Goal: Task Accomplishment & Management: Manage account settings

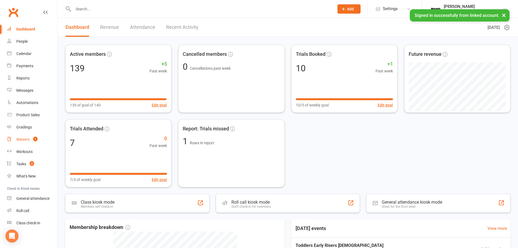
click at [19, 139] on div "Waivers" at bounding box center [22, 139] width 13 height 4
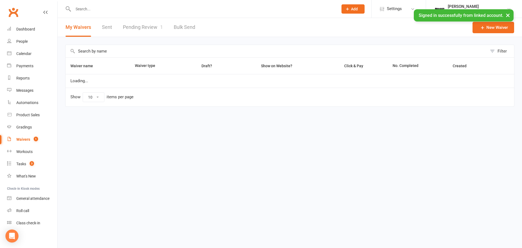
select select "100"
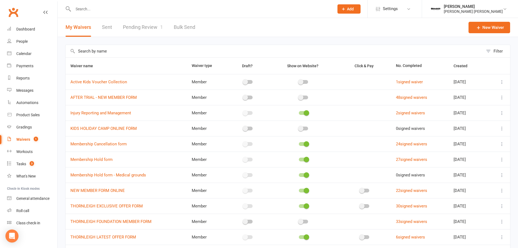
click at [151, 27] on link "Pending Review 1" at bounding box center [143, 27] width 40 height 19
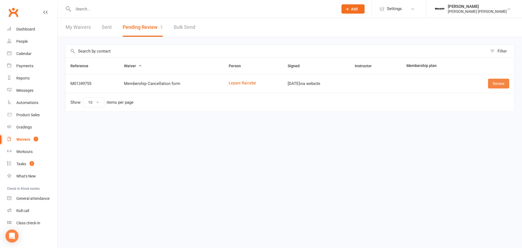
click at [493, 85] on link "Review" at bounding box center [498, 84] width 21 height 10
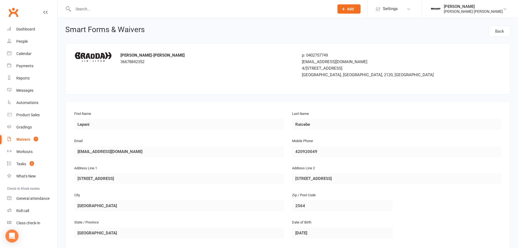
scroll to position [230, 0]
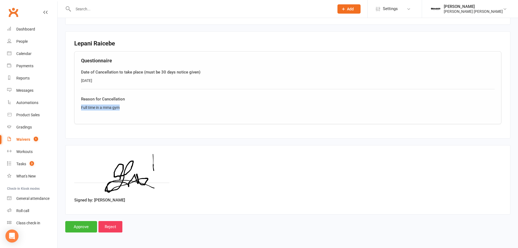
drag, startPoint x: 115, startPoint y: 108, endPoint x: 58, endPoint y: 109, distance: 57.1
click at [58, 109] on div "Smart Forms & Waivers Back Braddah Jiu-Jitsu Thornleigh 36678842352 p: 04027577…" at bounding box center [288, 14] width 460 height 452
copy div "Full time in a mma gym"
click at [24, 42] on div "People" at bounding box center [21, 41] width 11 height 4
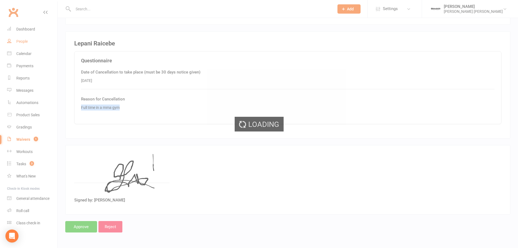
select select "100"
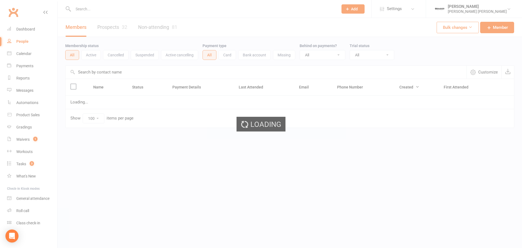
click at [122, 7] on input "text" at bounding box center [203, 9] width 263 height 8
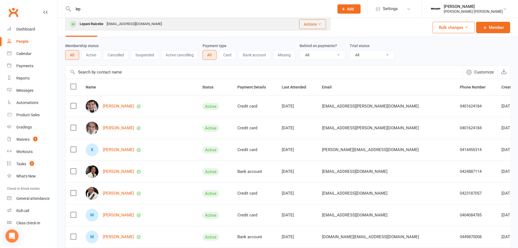
type input "lep"
click at [321, 25] on icon at bounding box center [320, 24] width 4 height 4
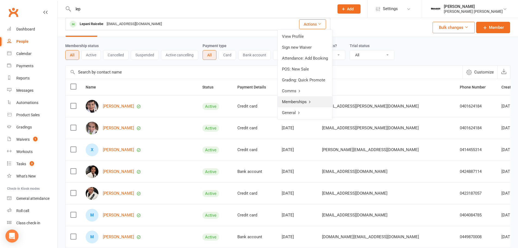
click at [304, 103] on link "Memberships" at bounding box center [305, 101] width 55 height 11
click at [297, 36] on link "Back" at bounding box center [306, 36] width 54 height 11
click at [298, 33] on link "View Profile" at bounding box center [305, 36] width 55 height 11
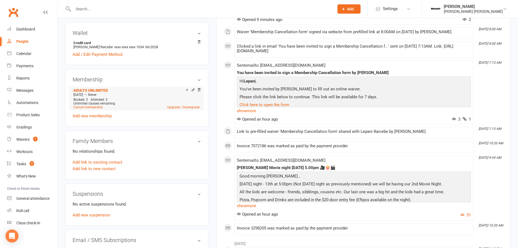
scroll to position [163, 0]
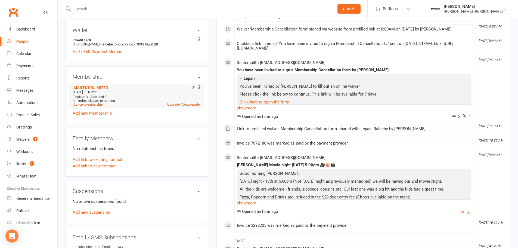
click at [97, 106] on link "Cancel membership" at bounding box center [87, 105] width 29 height 4
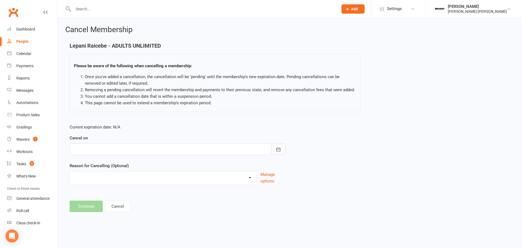
click at [282, 147] on button "button" at bounding box center [278, 148] width 15 height 11
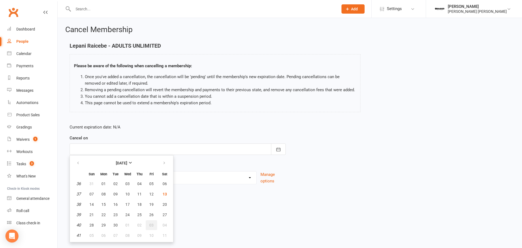
click at [149, 227] on span "03" at bounding box center [151, 225] width 4 height 4
type input "03 Oct 2025"
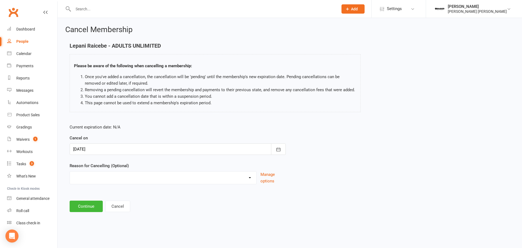
click at [243, 179] on select "Holiday Injury Rellocation Other reason" at bounding box center [163, 176] width 187 height 11
select select "3"
click at [70, 178] on select "Holiday Injury Rellocation Other reason" at bounding box center [163, 176] width 187 height 11
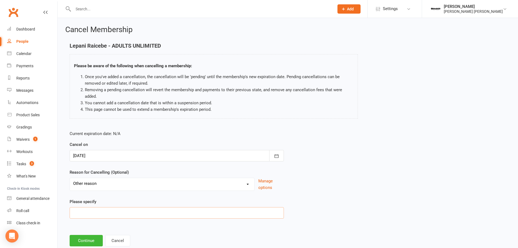
click at [126, 210] on input at bounding box center [177, 212] width 214 height 11
type input "Moved to MMA Gym"
click at [91, 236] on button "Continue" at bounding box center [86, 240] width 33 height 11
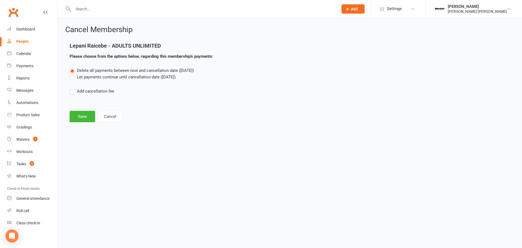
click at [91, 78] on label "Let payments continue until cancellation date (Oct 3, 2025)" at bounding box center [123, 77] width 106 height 7
click at [73, 74] on input "Let payments continue until cancellation date (Oct 3, 2025)" at bounding box center [72, 74] width 4 height 0
click at [82, 116] on button "Save" at bounding box center [83, 116] width 26 height 11
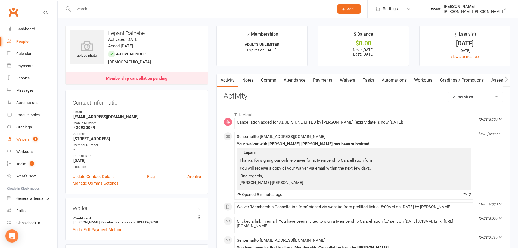
drag, startPoint x: 24, startPoint y: 143, endPoint x: 36, endPoint y: 144, distance: 12.3
click at [24, 143] on link "Waivers 1" at bounding box center [32, 139] width 50 height 12
select select "100"
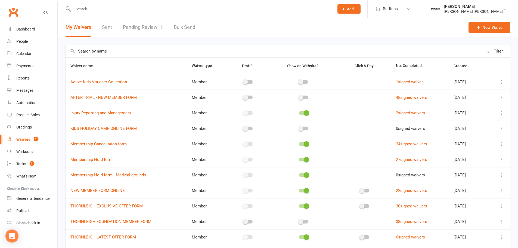
click at [130, 23] on link "Pending Review 1" at bounding box center [143, 27] width 40 height 19
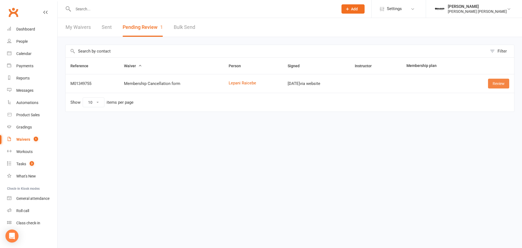
click at [502, 83] on link "Review" at bounding box center [498, 84] width 21 height 10
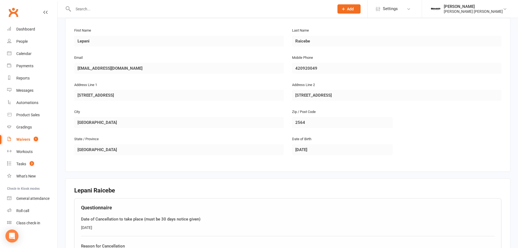
scroll to position [230, 0]
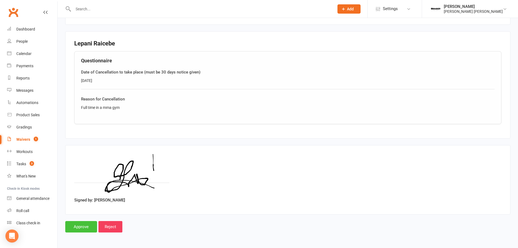
click at [77, 228] on input "Approve" at bounding box center [81, 226] width 32 height 11
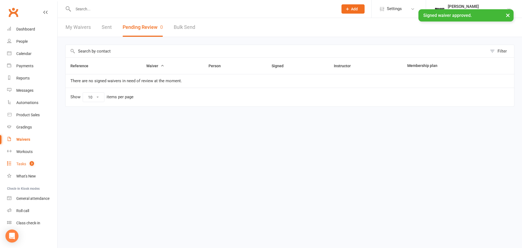
click at [20, 159] on link "Tasks 3" at bounding box center [32, 164] width 50 height 12
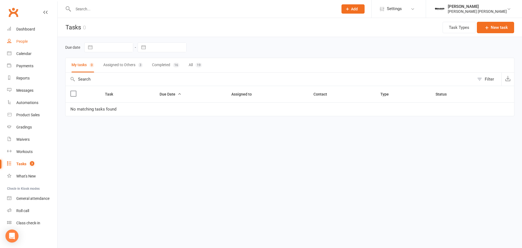
click at [15, 38] on link "People" at bounding box center [32, 41] width 50 height 12
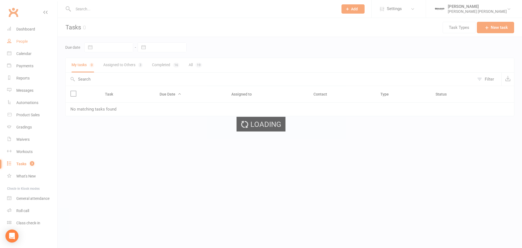
select select "100"
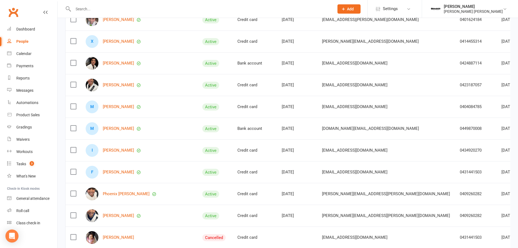
scroll to position [109, 0]
click at [111, 237] on link "Joo Suk Kim" at bounding box center [118, 236] width 31 height 5
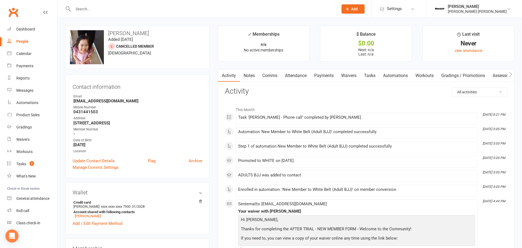
select select "100"
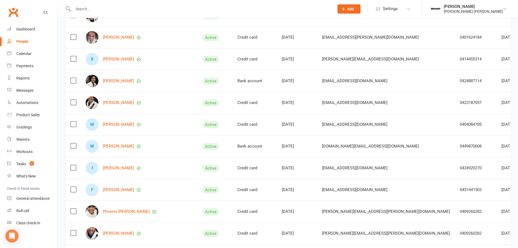
scroll to position [109, 0]
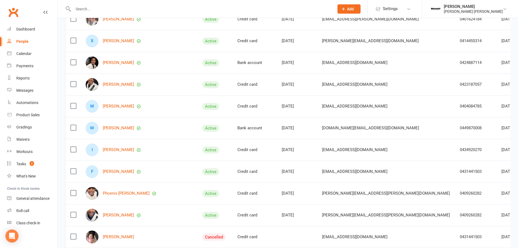
click at [92, 240] on img at bounding box center [92, 236] width 13 height 13
click at [116, 237] on link "Joo Suk Kim" at bounding box center [118, 236] width 31 height 5
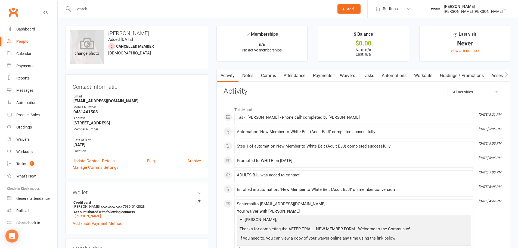
click at [79, 58] on div "change photo" at bounding box center [87, 47] width 34 height 34
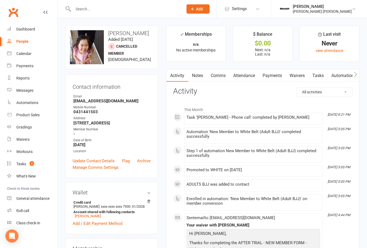
click at [132, 125] on strong "64 hampden avenue wahroonga sydney NSW 2076" at bounding box center [111, 122] width 77 height 5
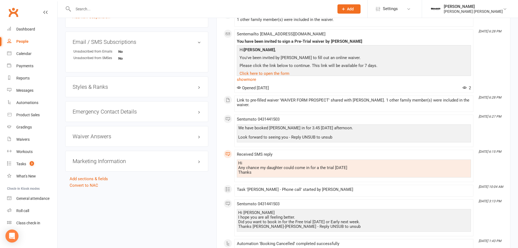
scroll to position [354, 0]
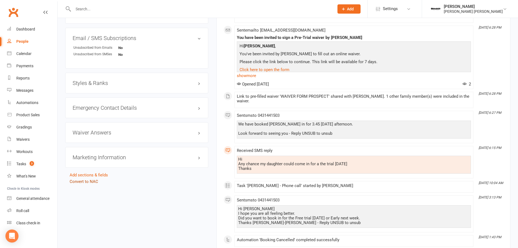
click at [84, 180] on link "Convert to NAC" at bounding box center [84, 181] width 29 height 5
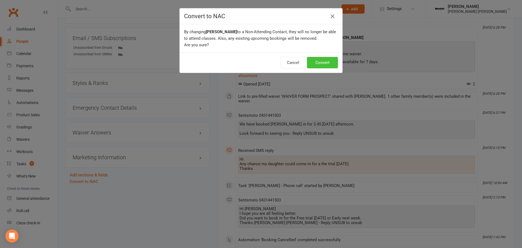
click at [319, 62] on button "Convert" at bounding box center [322, 62] width 31 height 11
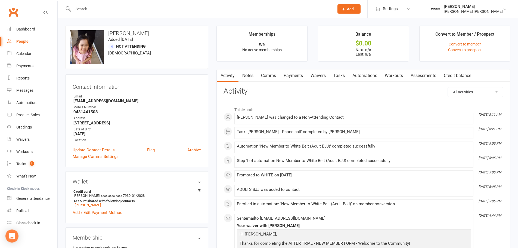
click at [26, 40] on div "People" at bounding box center [22, 41] width 12 height 4
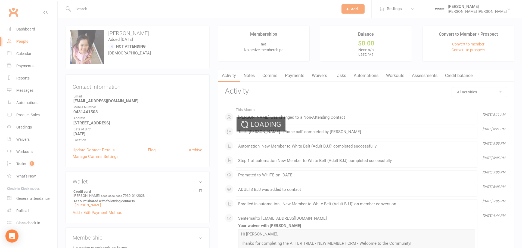
select select "100"
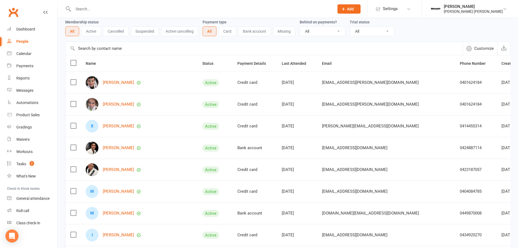
scroll to position [109, 0]
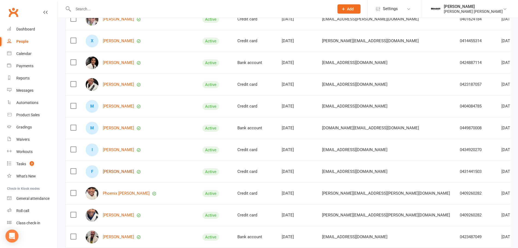
click at [122, 173] on link "Felicity Kim" at bounding box center [118, 171] width 31 height 5
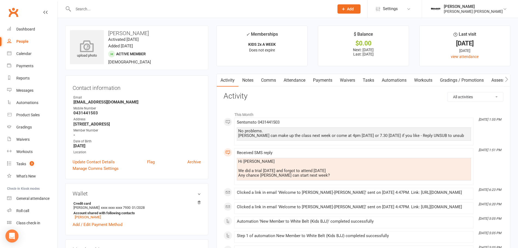
click at [89, 55] on div "upload photo" at bounding box center [87, 50] width 34 height 18
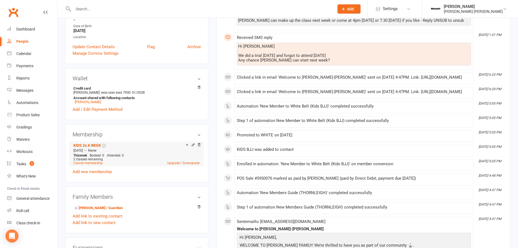
scroll to position [136, 0]
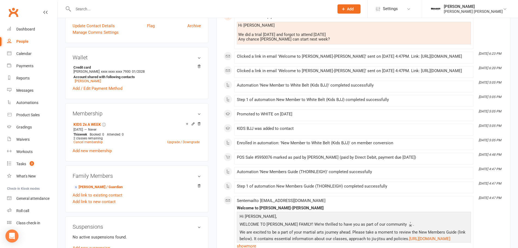
click at [24, 41] on div "People" at bounding box center [22, 41] width 12 height 4
select select "100"
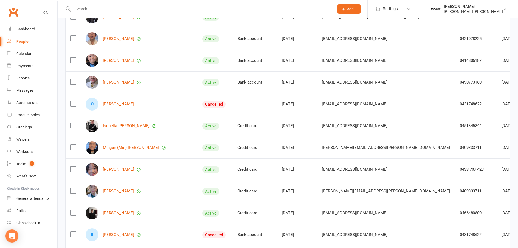
scroll to position [462, 0]
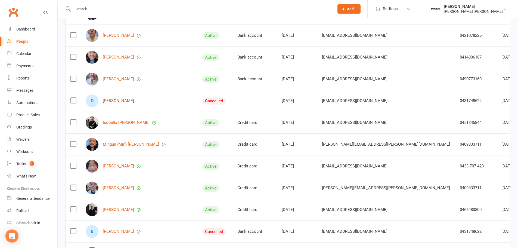
click at [110, 102] on link "Olive Myers" at bounding box center [118, 100] width 31 height 5
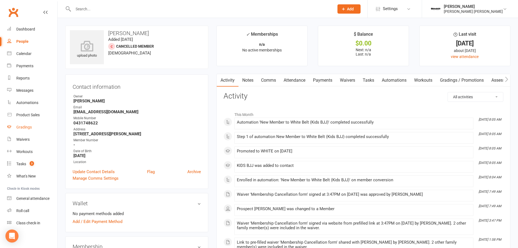
click at [23, 128] on div "Gradings" at bounding box center [24, 127] width 16 height 4
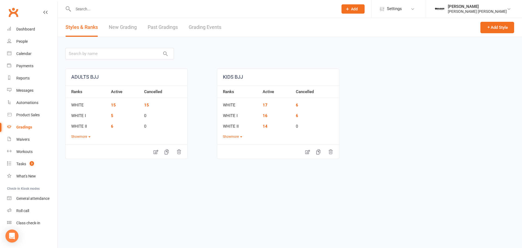
click at [125, 29] on link "New Grading" at bounding box center [123, 27] width 28 height 19
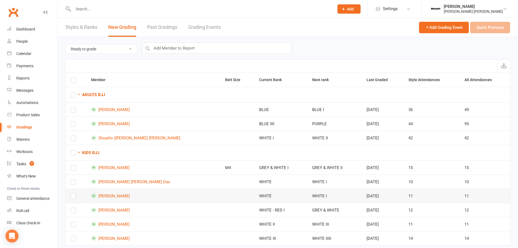
click at [72, 197] on label at bounding box center [72, 197] width 5 height 0
click at [72, 194] on input "checkbox" at bounding box center [72, 194] width 5 height 0
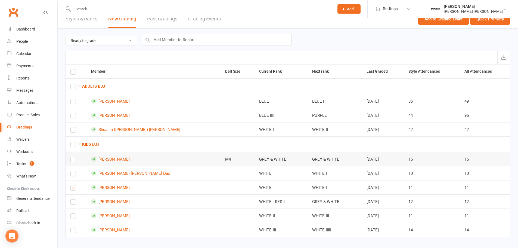
scroll to position [13, 0]
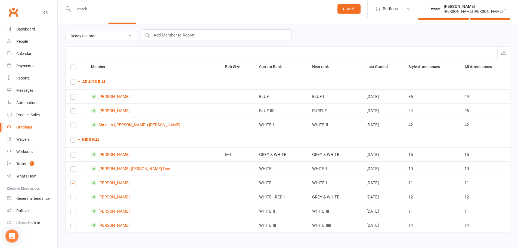
drag, startPoint x: 177, startPoint y: 28, endPoint x: 179, endPoint y: 35, distance: 6.9
click at [178, 29] on div "Ready to grade All members enrolled in a style Active members enrolled in a sty…" at bounding box center [287, 35] width 445 height 22
click at [179, 35] on input "text" at bounding box center [217, 34] width 150 height 11
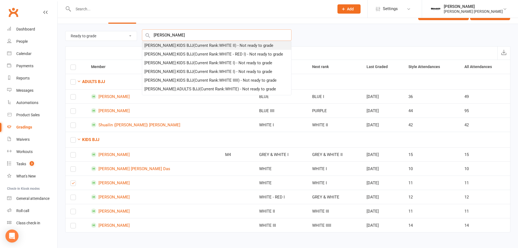
type input "ahana"
click at [225, 46] on div "Ahana Kshatriya : KIDS BJJ (Current Rank: WHITE II ) - Not ready to grade" at bounding box center [208, 45] width 129 height 7
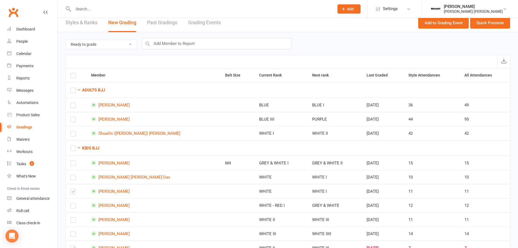
scroll to position [0, 0]
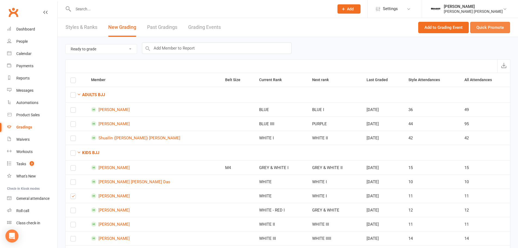
click at [496, 30] on button "Quick Promote" at bounding box center [490, 27] width 40 height 11
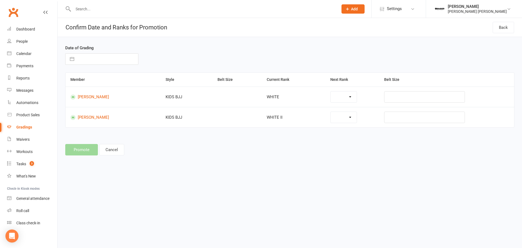
select select "37263"
select select "37265"
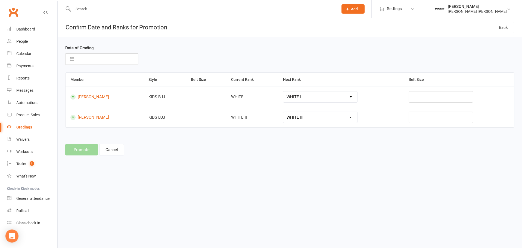
click at [100, 57] on input "text" at bounding box center [107, 59] width 61 height 11
select select "7"
select select "2025"
select select "8"
select select "2025"
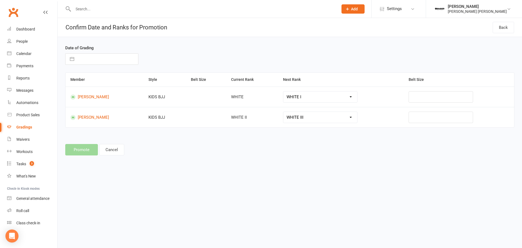
select select "9"
select select "2025"
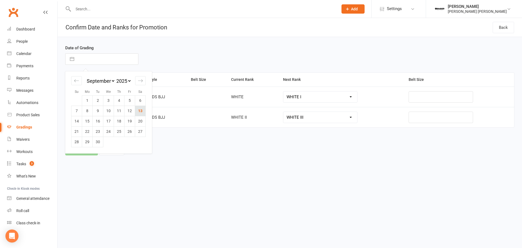
click at [140, 109] on td "13" at bounding box center [140, 111] width 11 height 10
type input "13 Sep 2025"
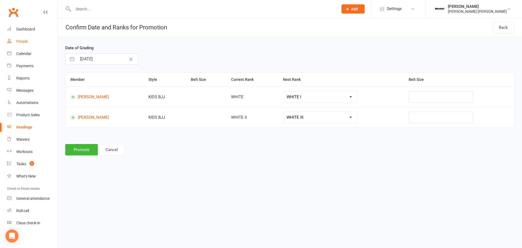
click at [13, 39] on link "People" at bounding box center [32, 41] width 50 height 12
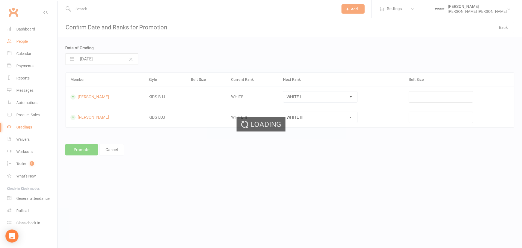
select select "100"
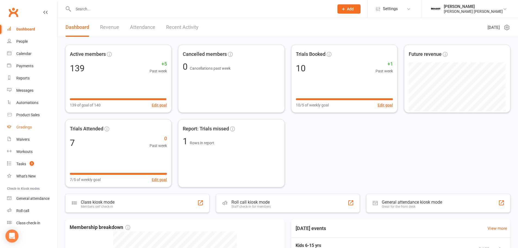
click at [28, 125] on div "Gradings" at bounding box center [24, 127] width 16 height 4
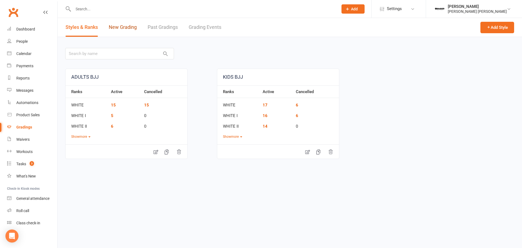
click at [131, 28] on link "New Grading" at bounding box center [123, 27] width 28 height 19
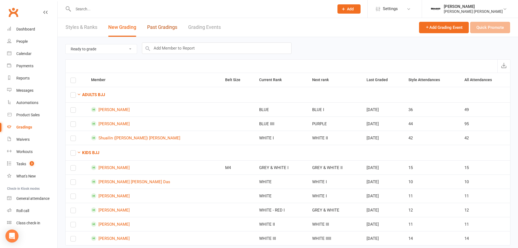
click at [155, 26] on link "Past Gradings" at bounding box center [162, 27] width 30 height 19
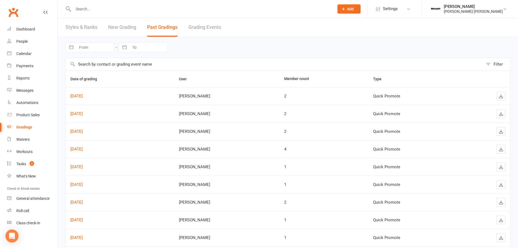
click at [119, 28] on link "New Grading" at bounding box center [122, 27] width 28 height 19
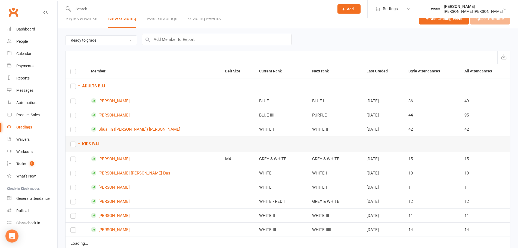
scroll to position [13, 0]
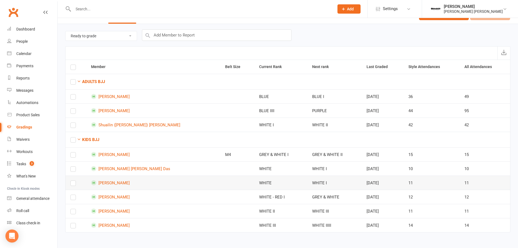
click at [71, 184] on label at bounding box center [72, 184] width 5 height 0
click at [71, 181] on input "checkbox" at bounding box center [72, 181] width 5 height 0
drag, startPoint x: 252, startPoint y: 32, endPoint x: 252, endPoint y: 36, distance: 3.8
click at [252, 33] on input "text" at bounding box center [217, 34] width 150 height 11
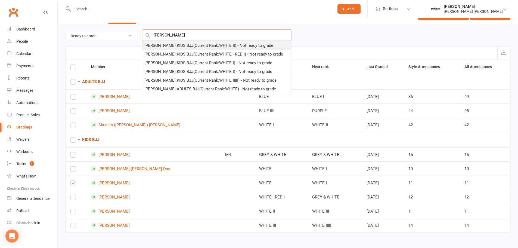
type input "[PERSON_NAME]"
click at [261, 47] on div "[PERSON_NAME] : KIDS BJJ (Current Rank: WHITE II ) - Not ready to grade" at bounding box center [208, 45] width 129 height 7
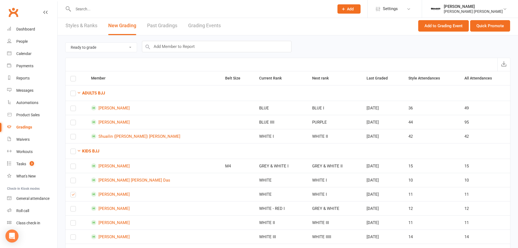
scroll to position [0, 0]
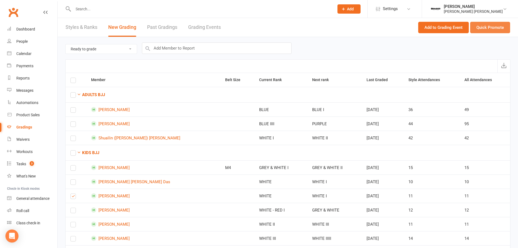
click at [494, 25] on button "Quick Promote" at bounding box center [490, 27] width 40 height 11
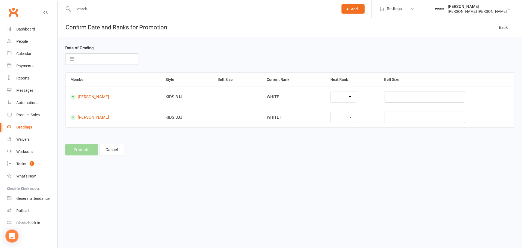
select select "37263"
select select "37265"
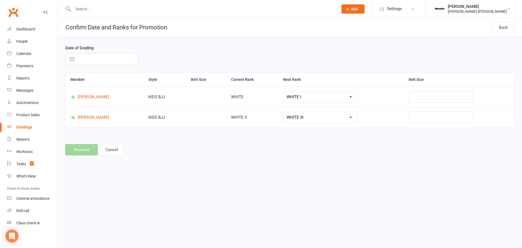
click at [99, 66] on div "Date of Grading Navigate forward to interact with the calendar and select a dat…" at bounding box center [289, 59] width 457 height 28
click at [120, 62] on input "text" at bounding box center [107, 59] width 61 height 11
select select "7"
select select "2025"
select select "8"
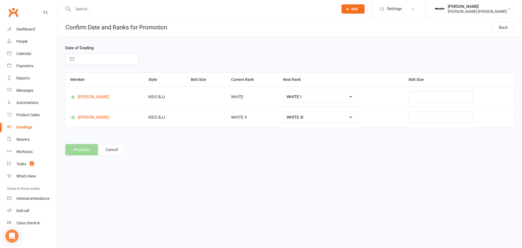
select select "2025"
select select "9"
select select "2025"
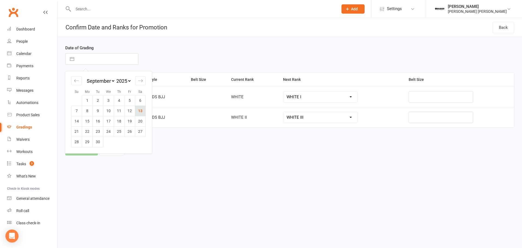
click at [143, 112] on td "13" at bounding box center [140, 111] width 11 height 10
type input "[DATE]"
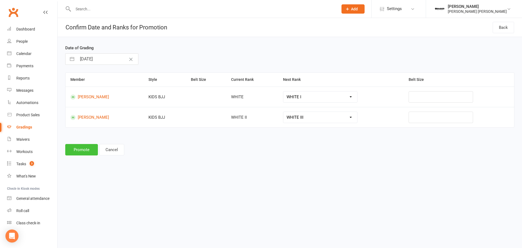
click at [89, 149] on button "Promote" at bounding box center [81, 149] width 33 height 11
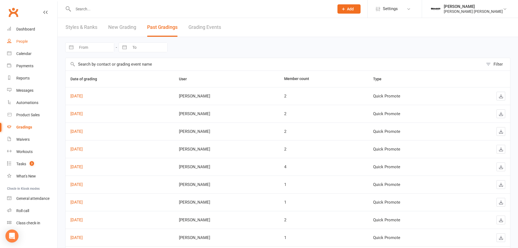
click at [13, 45] on link "People" at bounding box center [32, 41] width 50 height 12
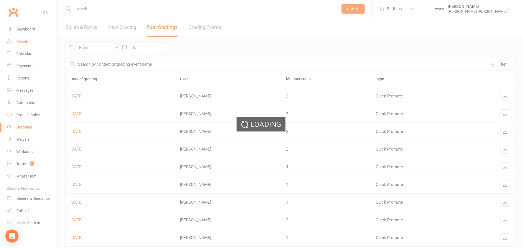
select select "100"
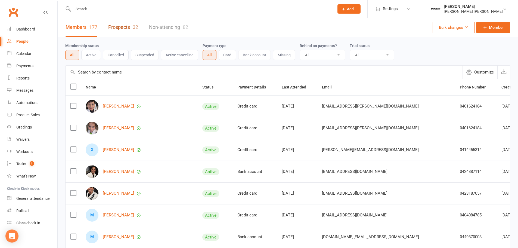
click at [117, 28] on link "Prospects 32" at bounding box center [123, 27] width 30 height 19
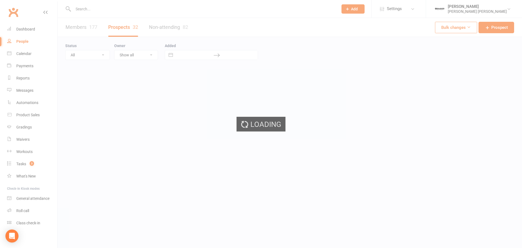
select select "100"
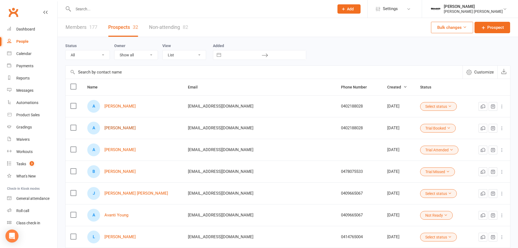
click at [121, 130] on link "[PERSON_NAME]" at bounding box center [119, 128] width 31 height 5
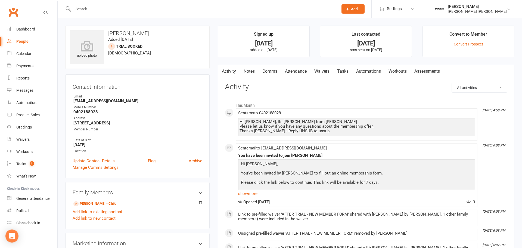
select select "100"
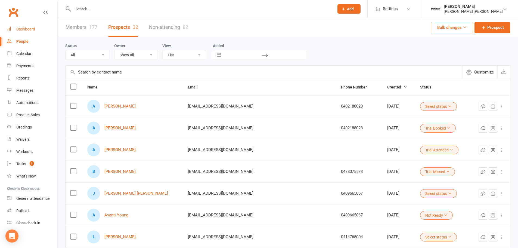
click at [22, 25] on link "Dashboard" at bounding box center [32, 29] width 50 height 12
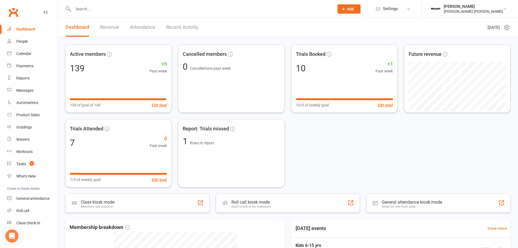
click at [180, 26] on link "Recent Activity" at bounding box center [182, 27] width 32 height 19
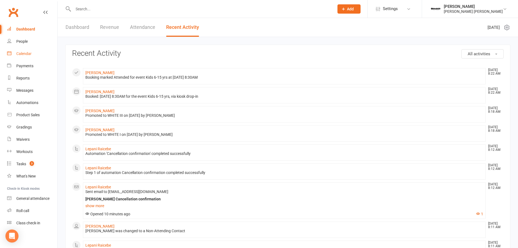
click at [27, 56] on div "Calendar" at bounding box center [23, 53] width 15 height 4
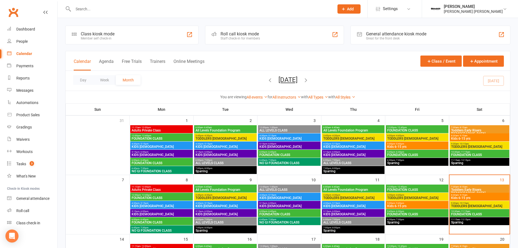
click at [468, 196] on span "Kids 6-15 yrs" at bounding box center [479, 197] width 57 height 3
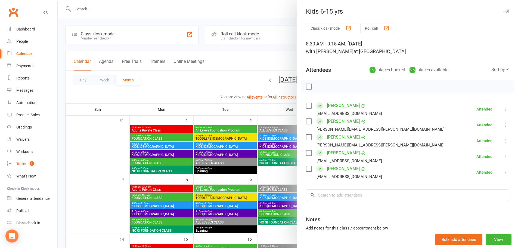
click at [23, 162] on div "Tasks" at bounding box center [21, 164] width 10 height 4
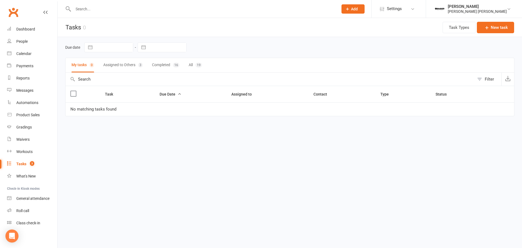
click at [122, 68] on button "Assigned to Others 3" at bounding box center [122, 65] width 39 height 14
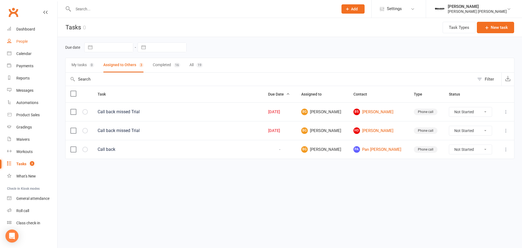
click at [22, 44] on link "People" at bounding box center [32, 41] width 50 height 12
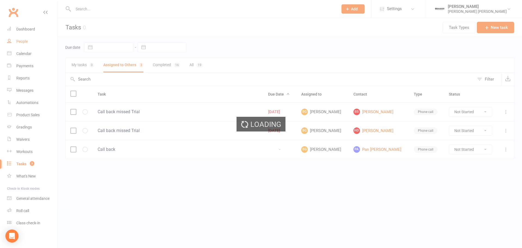
select select "100"
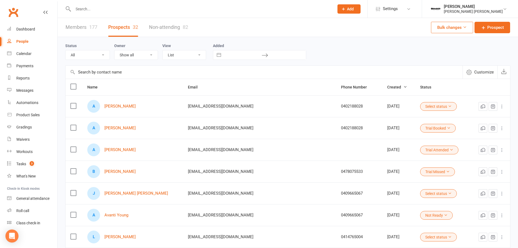
click at [99, 9] on input "text" at bounding box center [201, 9] width 259 height 8
click at [19, 160] on link "Tasks 3" at bounding box center [32, 164] width 50 height 12
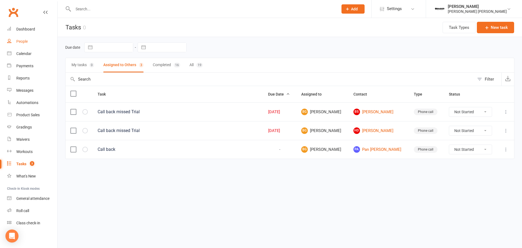
click at [20, 39] on div "People" at bounding box center [21, 41] width 11 height 4
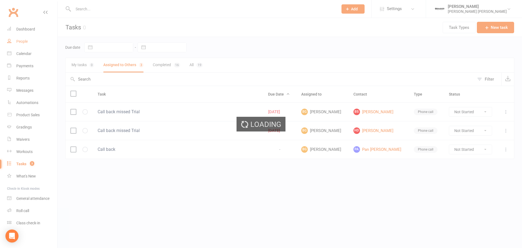
select select "100"
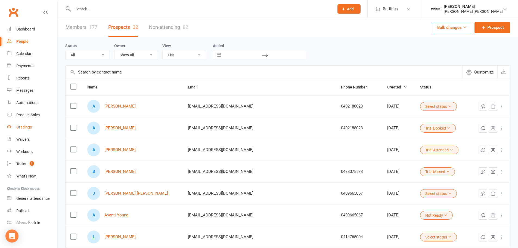
click at [23, 123] on link "Gradings" at bounding box center [32, 127] width 50 height 12
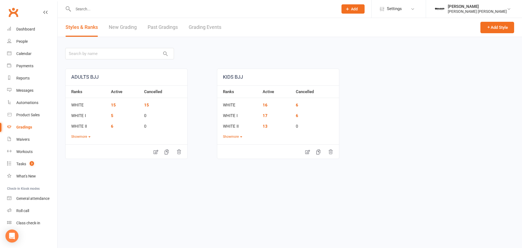
click at [126, 32] on link "New Grading" at bounding box center [123, 27] width 28 height 19
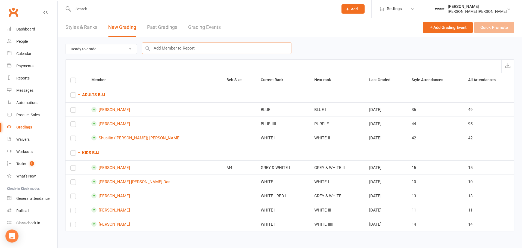
click at [180, 47] on input "text" at bounding box center [217, 47] width 150 height 11
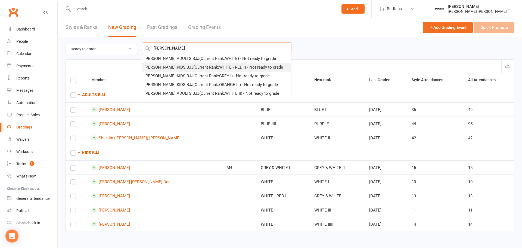
type input "[PERSON_NAME]"
click at [225, 67] on div "[PERSON_NAME] : KIDS BJJ (Current Rank: WHITE - RED I ) - Not ready to grade" at bounding box center [213, 67] width 139 height 7
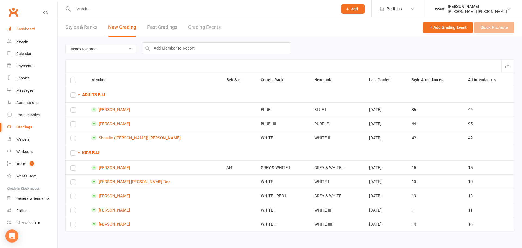
click at [32, 30] on div "Dashboard" at bounding box center [25, 29] width 19 height 4
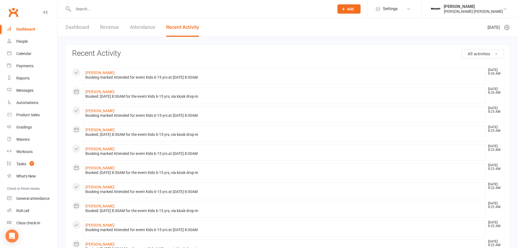
click at [82, 9] on input "text" at bounding box center [201, 9] width 259 height 8
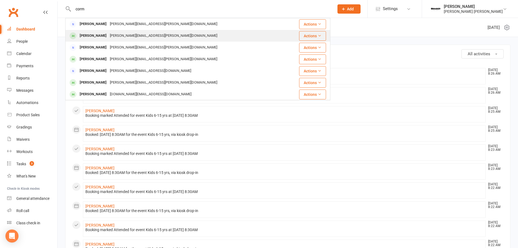
type input "corm"
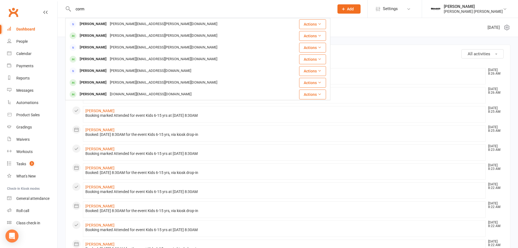
click at [158, 36] on div "[PERSON_NAME][EMAIL_ADDRESS][PERSON_NAME][DOMAIN_NAME]" at bounding box center [163, 36] width 111 height 8
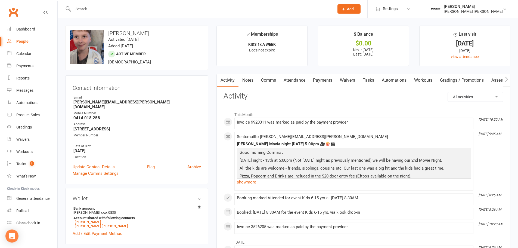
click at [101, 13] on div at bounding box center [197, 9] width 265 height 18
click at [101, 12] on input "text" at bounding box center [201, 9] width 259 height 8
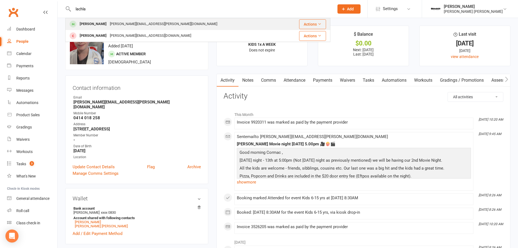
type input "lachla"
click at [117, 25] on div "[PERSON_NAME][EMAIL_ADDRESS][PERSON_NAME][DOMAIN_NAME]" at bounding box center [163, 24] width 111 height 8
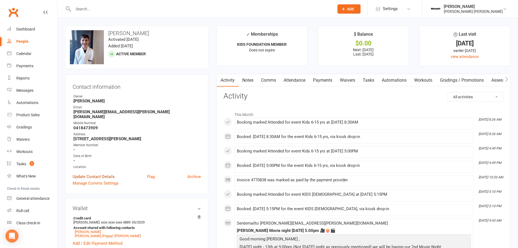
click at [86, 173] on link "Update Contact Details" at bounding box center [94, 176] width 42 height 7
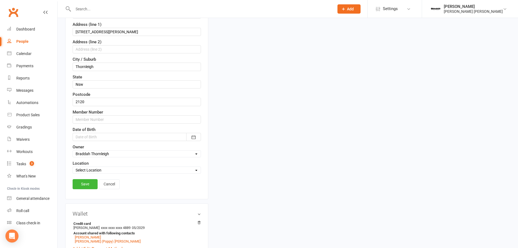
scroll to position [162, 0]
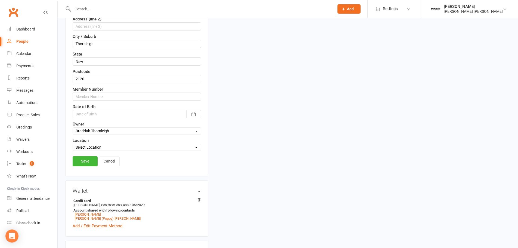
click at [85, 113] on div at bounding box center [137, 114] width 128 height 8
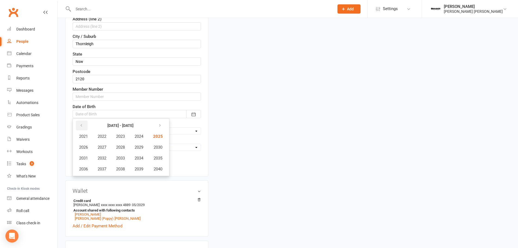
click at [80, 125] on icon "button" at bounding box center [81, 125] width 4 height 4
click at [103, 158] on span "2012" at bounding box center [102, 158] width 9 height 5
click at [118, 136] on span "February" at bounding box center [118, 136] width 16 height 5
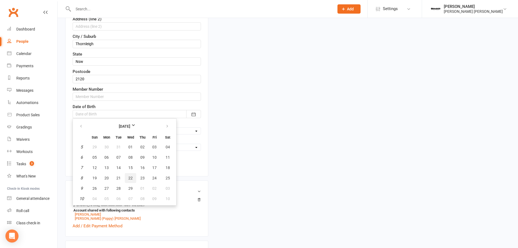
click at [130, 180] on button "22" at bounding box center [130, 178] width 11 height 10
type input "22 Feb 2012"
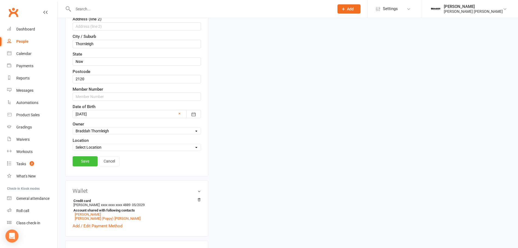
click at [88, 161] on link "Save" at bounding box center [85, 161] width 25 height 10
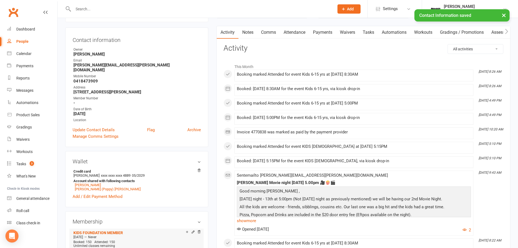
scroll to position [0, 0]
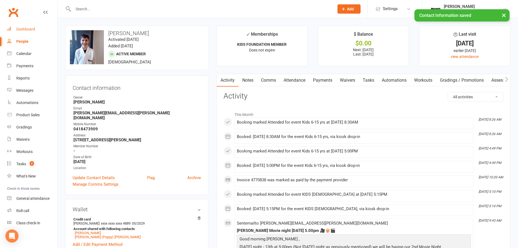
click at [25, 31] on div "Dashboard" at bounding box center [25, 29] width 19 height 4
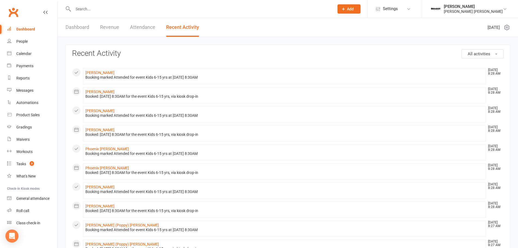
click at [85, 4] on div at bounding box center [197, 9] width 265 height 18
click at [87, 7] on input "text" at bounding box center [201, 9] width 259 height 8
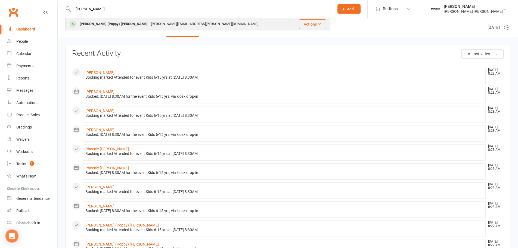
type input "popp"
click at [91, 24] on div "[PERSON_NAME] (Poppy) [PERSON_NAME]" at bounding box center [113, 24] width 71 height 8
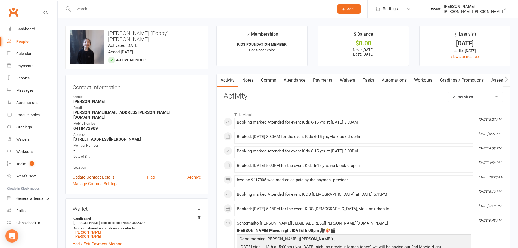
click at [86, 174] on link "Update Contact Details" at bounding box center [94, 177] width 42 height 7
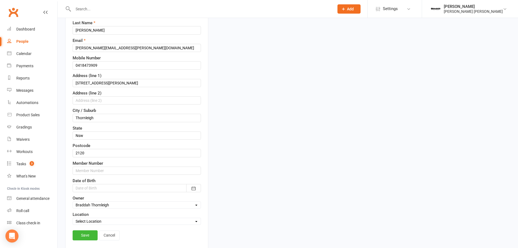
scroll to position [107, 0]
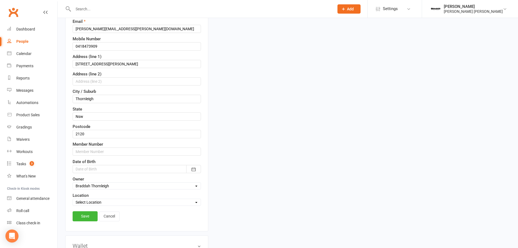
click at [89, 168] on div at bounding box center [137, 169] width 128 height 8
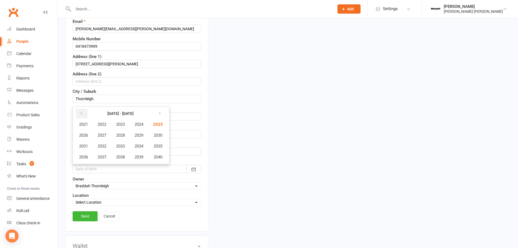
click at [81, 115] on button "button" at bounding box center [82, 114] width 12 height 10
click at [155, 145] on span "2015" at bounding box center [157, 146] width 9 height 5
click at [87, 147] on span "July" at bounding box center [86, 146] width 7 height 5
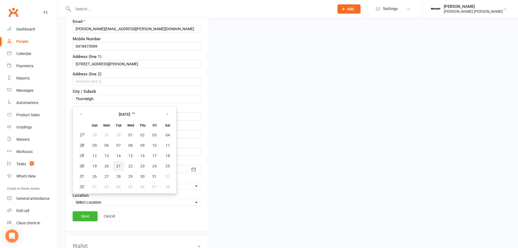
click at [117, 164] on span "21" at bounding box center [118, 166] width 4 height 4
type input "21 Jul 2015"
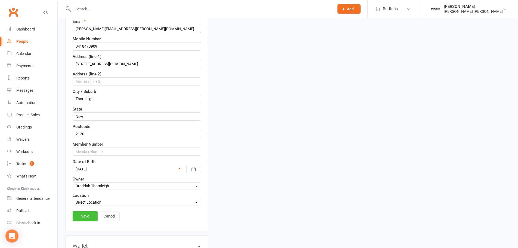
click at [84, 214] on link "Save" at bounding box center [85, 216] width 25 height 10
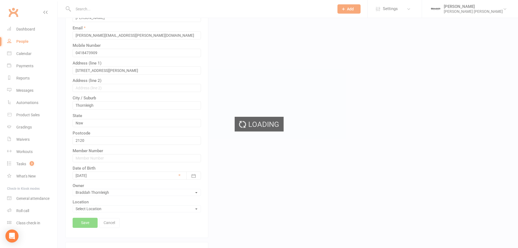
scroll to position [108, 0]
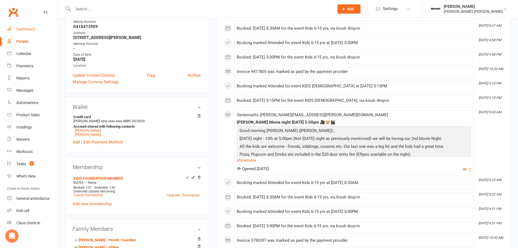
click at [22, 28] on div "Dashboard" at bounding box center [25, 29] width 19 height 4
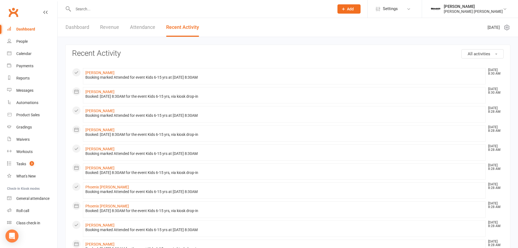
click at [67, 27] on link "Dashboard" at bounding box center [78, 27] width 24 height 19
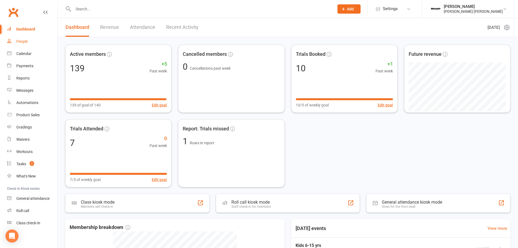
click at [27, 40] on div "People" at bounding box center [21, 41] width 11 height 4
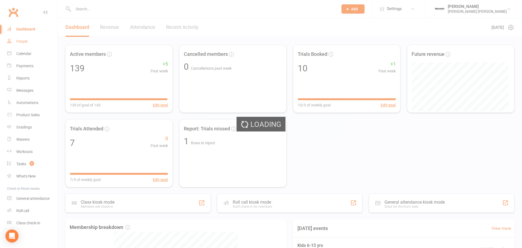
select select "100"
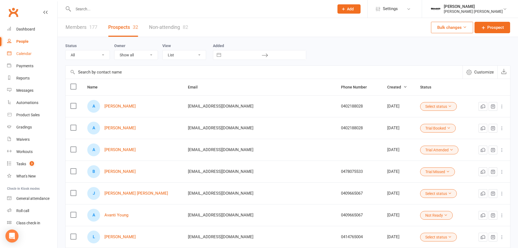
click at [23, 55] on div "Calendar" at bounding box center [23, 53] width 15 height 4
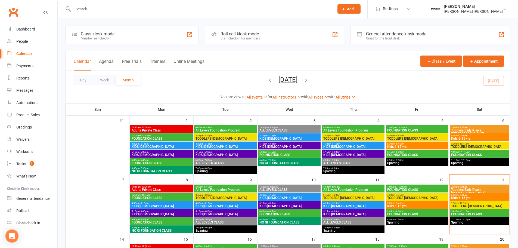
click at [477, 198] on span "Kids 6-15 yrs" at bounding box center [479, 197] width 57 height 3
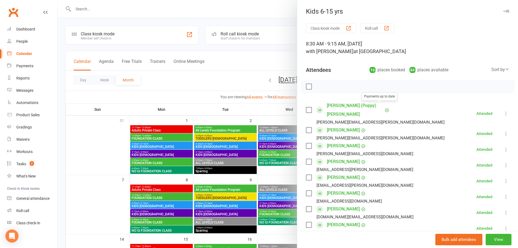
scroll to position [229, 0]
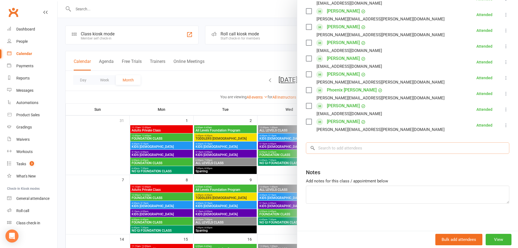
click at [331, 146] on input "search" at bounding box center [407, 147] width 203 height 11
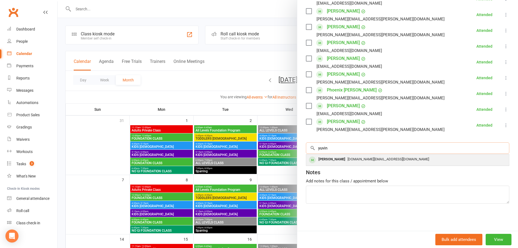
type input "yuvin"
click at [334, 157] on div "Yuvin Rajakumar" at bounding box center [331, 159] width 31 height 8
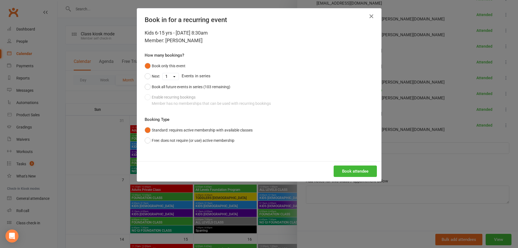
click at [357, 178] on div "Book attendee" at bounding box center [259, 171] width 244 height 20
click at [357, 173] on button "Book attendee" at bounding box center [355, 170] width 43 height 11
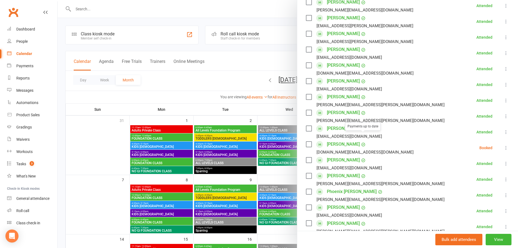
scroll to position [202, 0]
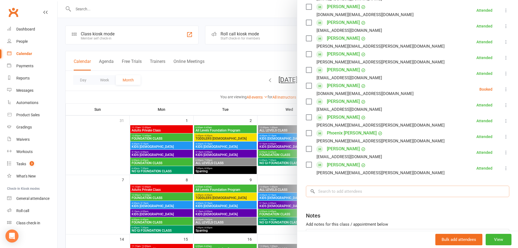
click at [327, 192] on input "search" at bounding box center [407, 190] width 203 height 11
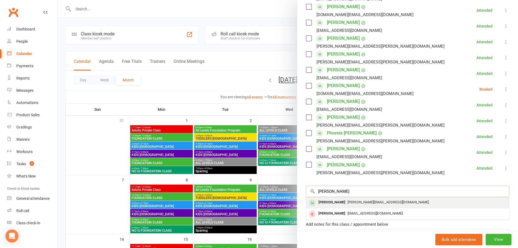
type input "joshua"
click at [335, 203] on div "[PERSON_NAME]" at bounding box center [331, 202] width 31 height 8
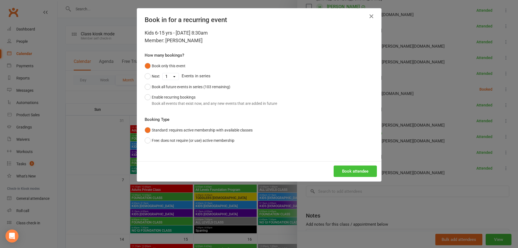
click at [347, 168] on button "Book attendee" at bounding box center [355, 170] width 43 height 11
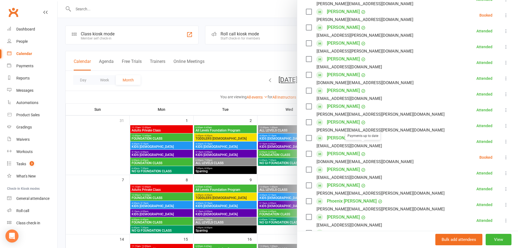
scroll to position [245, 0]
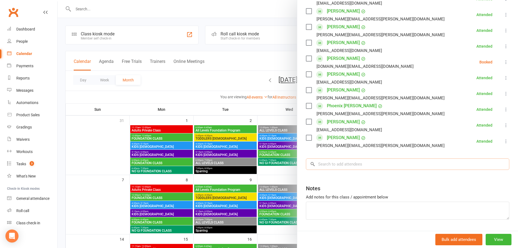
click at [328, 160] on input "search" at bounding box center [407, 163] width 203 height 11
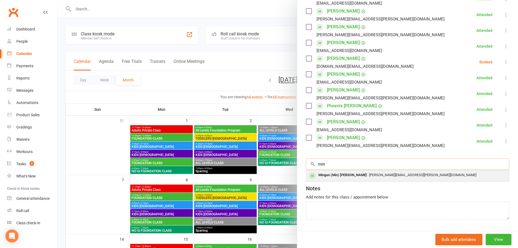
type input "min"
click at [328, 175] on div "Mingun (Min) [PERSON_NAME]" at bounding box center [342, 175] width 53 height 8
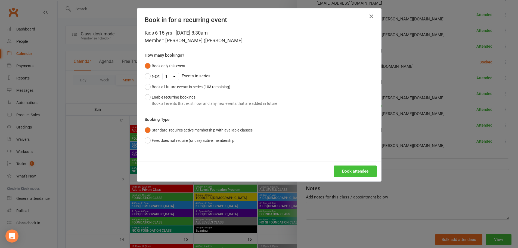
click at [353, 175] on button "Book attendee" at bounding box center [355, 170] width 43 height 11
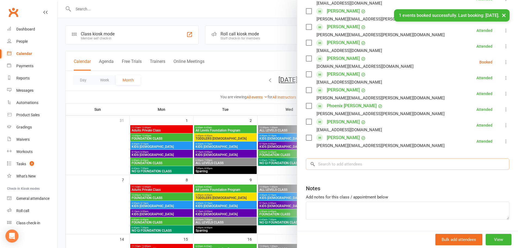
click at [347, 163] on input "search" at bounding box center [407, 163] width 203 height 11
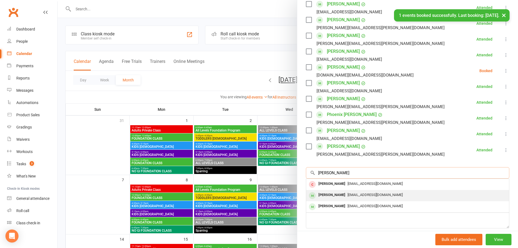
type input "henry"
click at [333, 191] on div "[PERSON_NAME]" at bounding box center [331, 195] width 31 height 8
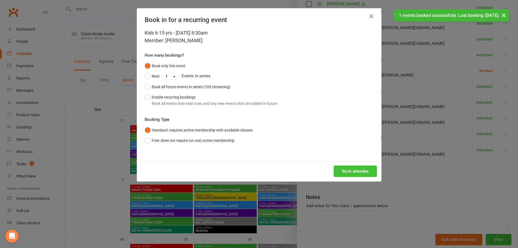
click at [344, 171] on button "Book attendee" at bounding box center [355, 170] width 43 height 11
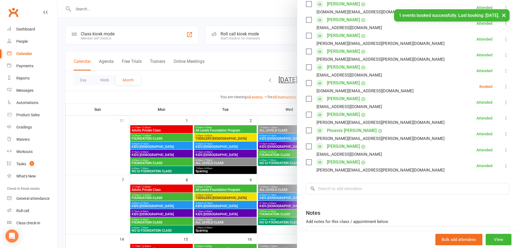
scroll to position [277, 0]
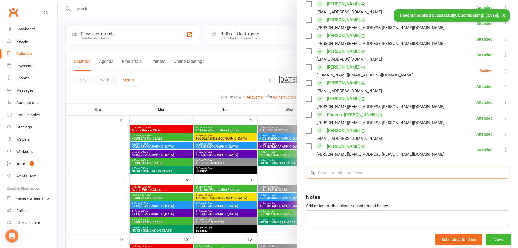
click at [345, 167] on input "search" at bounding box center [407, 172] width 203 height 11
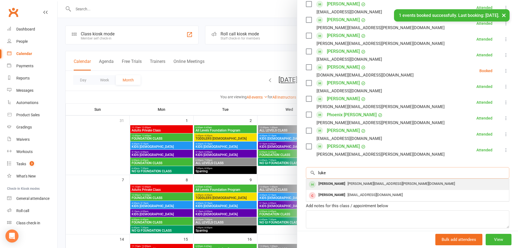
type input "luke"
click at [348, 181] on span "[PERSON_NAME][EMAIL_ADDRESS][PERSON_NAME][DOMAIN_NAME]" at bounding box center [401, 183] width 107 height 4
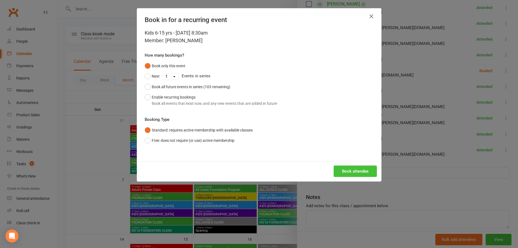
click at [348, 169] on button "Book attendee" at bounding box center [355, 170] width 43 height 11
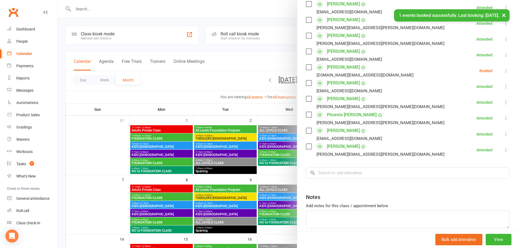
scroll to position [292, 0]
drag, startPoint x: 502, startPoint y: 51, endPoint x: 498, endPoint y: 52, distance: 3.6
click at [503, 68] on icon at bounding box center [505, 70] width 5 height 5
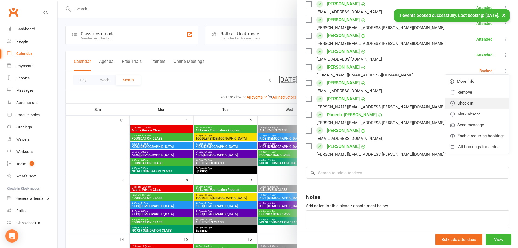
drag, startPoint x: 479, startPoint y: 85, endPoint x: 479, endPoint y: 77, distance: 7.6
click at [479, 98] on link "Check in" at bounding box center [478, 103] width 64 height 11
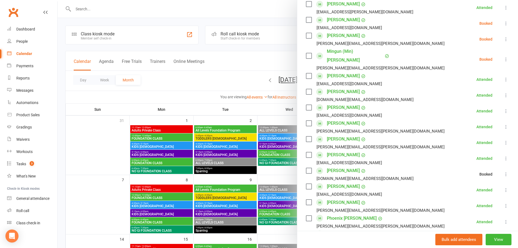
scroll to position [184, 0]
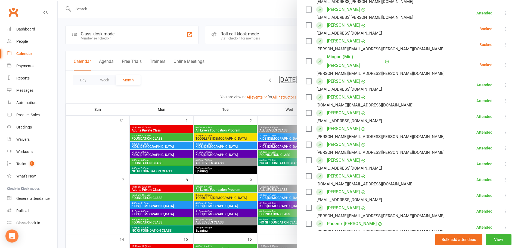
click at [503, 62] on icon at bounding box center [505, 64] width 5 height 5
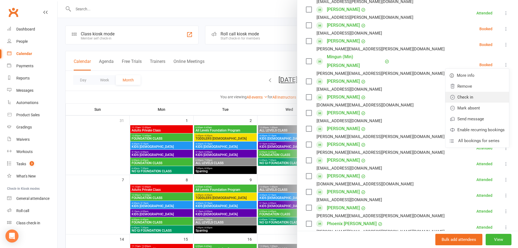
click at [473, 92] on link "Check in" at bounding box center [478, 97] width 64 height 11
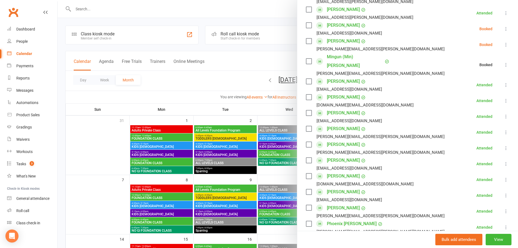
click at [503, 42] on icon at bounding box center [505, 44] width 5 height 5
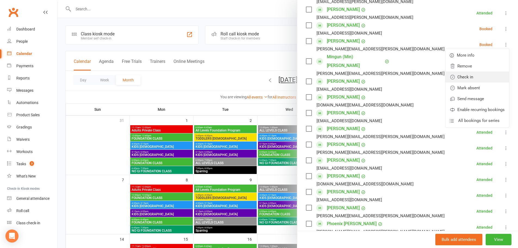
click at [476, 72] on link "Check in" at bounding box center [478, 77] width 64 height 11
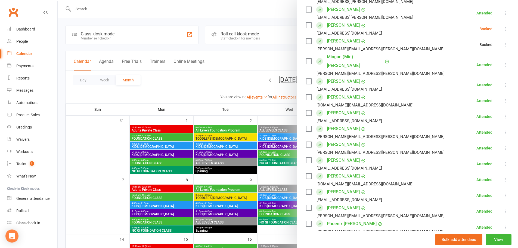
click at [503, 26] on icon at bounding box center [505, 28] width 5 height 5
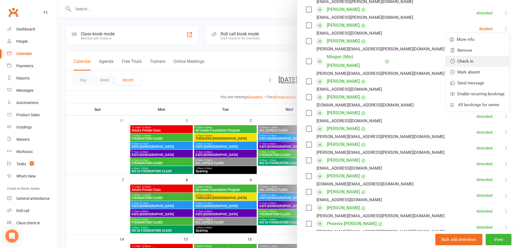
click at [474, 56] on link "Check in" at bounding box center [478, 61] width 64 height 11
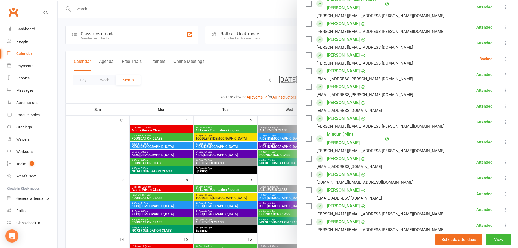
scroll to position [0, 0]
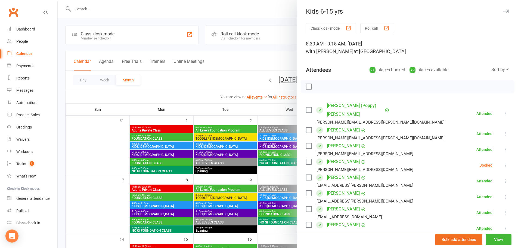
click at [503, 162] on icon at bounding box center [505, 164] width 5 height 5
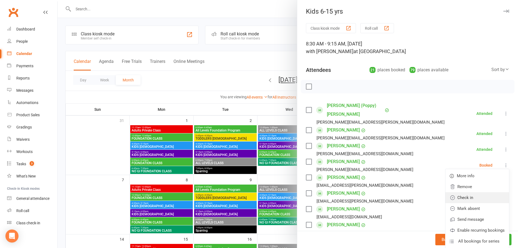
click at [461, 192] on link "Check in" at bounding box center [478, 197] width 64 height 11
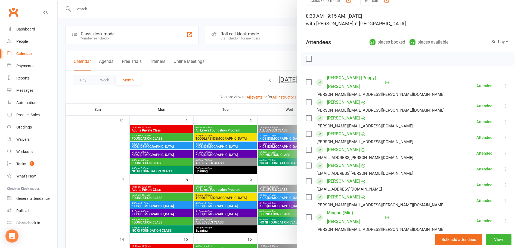
scroll to position [27, 0]
click at [27, 160] on link "Tasks 3" at bounding box center [32, 164] width 50 height 12
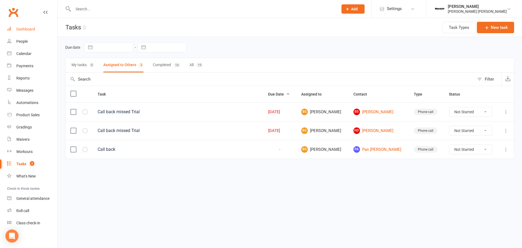
click at [23, 27] on div "Dashboard" at bounding box center [25, 29] width 19 height 4
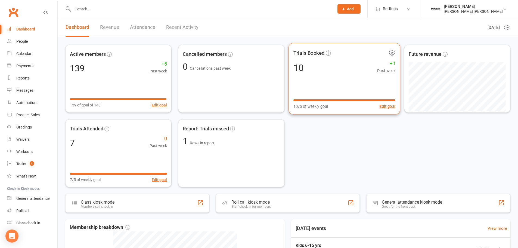
click at [359, 68] on div "10 +1 Past week" at bounding box center [344, 67] width 102 height 12
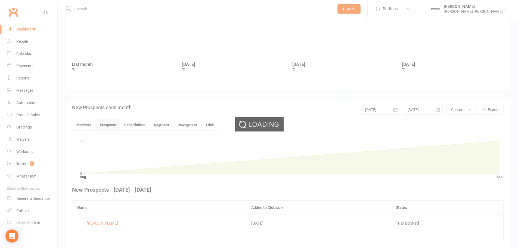
scroll to position [63, 0]
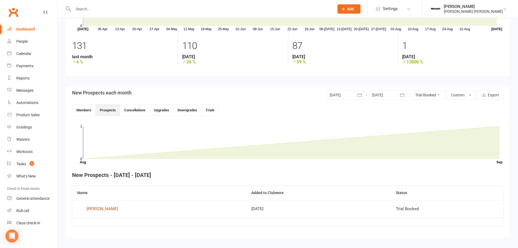
click at [97, 209] on div "[PERSON_NAME]" at bounding box center [102, 209] width 31 height 8
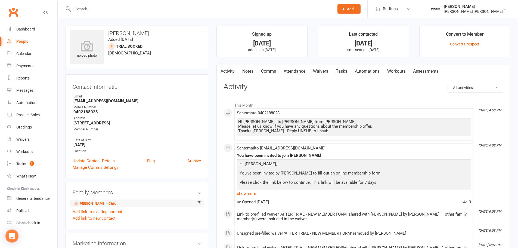
click at [95, 200] on li "Adam Hsieh - Child" at bounding box center [137, 203] width 128 height 8
click at [94, 203] on link "Adam Hsieh - Child" at bounding box center [94, 204] width 43 height 6
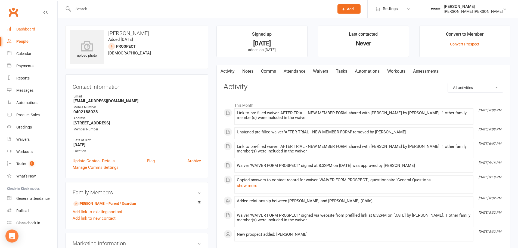
click at [32, 31] on link "Dashboard" at bounding box center [32, 29] width 50 height 12
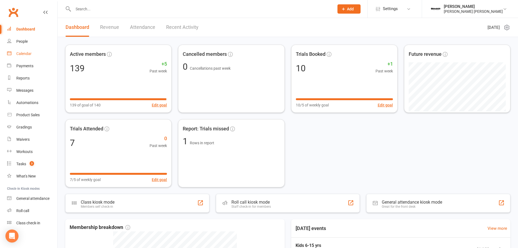
click at [23, 57] on link "Calendar" at bounding box center [32, 54] width 50 height 12
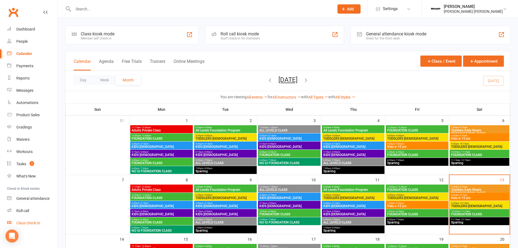
click at [24, 223] on div "Class check-in" at bounding box center [28, 223] width 24 height 4
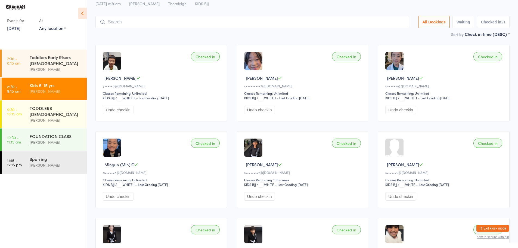
scroll to position [16, 0]
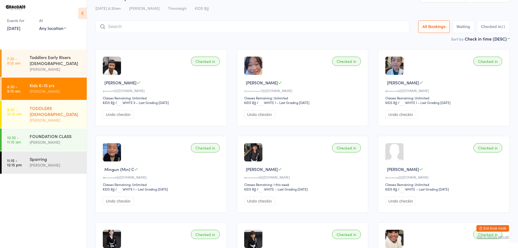
click at [39, 117] on div "[PERSON_NAME]" at bounding box center [56, 120] width 52 height 6
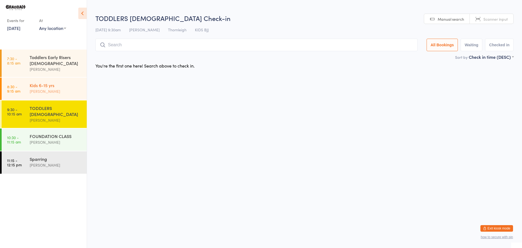
click at [49, 88] on div "[PERSON_NAME]" at bounding box center [56, 91] width 52 height 6
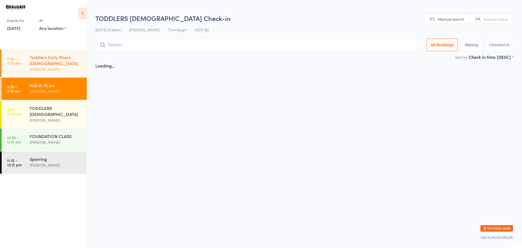
click at [49, 72] on div "[PERSON_NAME]" at bounding box center [56, 69] width 52 height 6
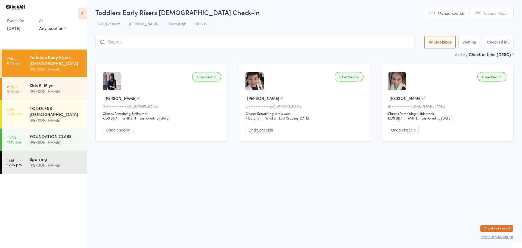
click at [488, 227] on button "Exit kiosk mode" at bounding box center [497, 228] width 33 height 7
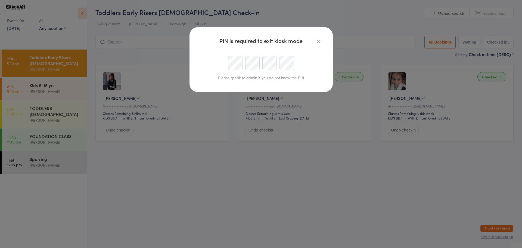
type input "Info.thornleigh@braddahjiujitsu.com.au"
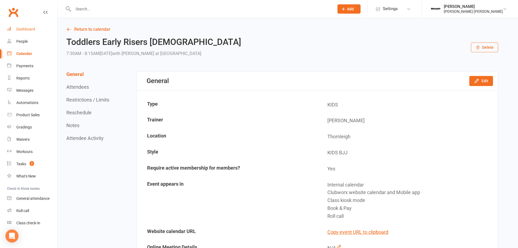
click at [20, 29] on div "Dashboard" at bounding box center [25, 29] width 19 height 4
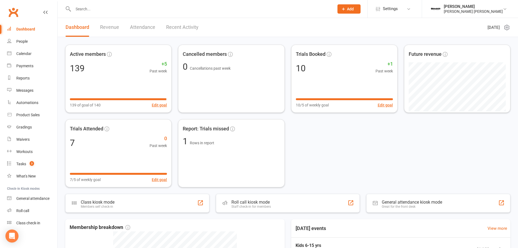
click at [125, 23] on div "Dashboard Revenue Attendance Recent Activity" at bounding box center [132, 27] width 149 height 19
click at [150, 24] on link "Attendance" at bounding box center [142, 27] width 25 height 19
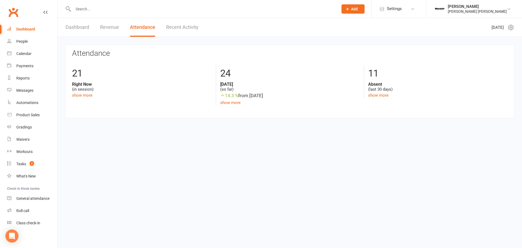
click at [69, 27] on link "Dashboard" at bounding box center [78, 27] width 24 height 19
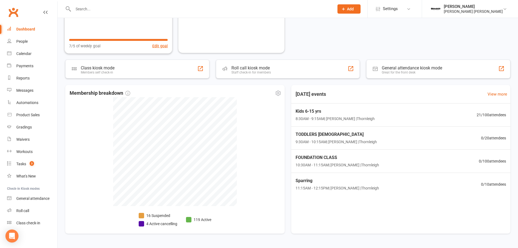
scroll to position [136, 0]
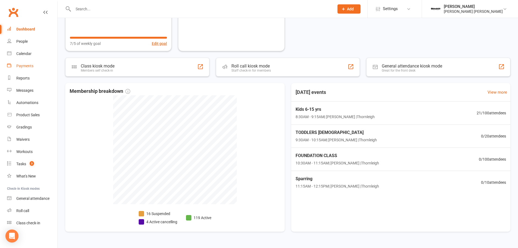
click at [24, 66] on div "Payments" at bounding box center [24, 66] width 17 height 4
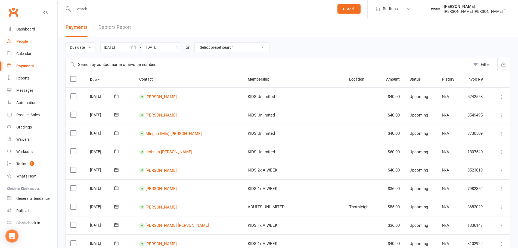
click at [27, 41] on div "People" at bounding box center [21, 41] width 11 height 4
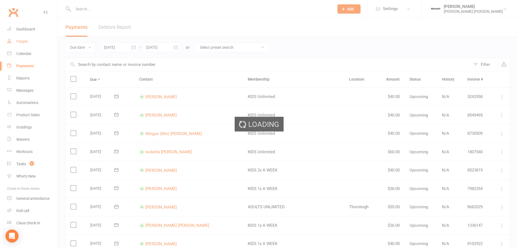
select select "100"
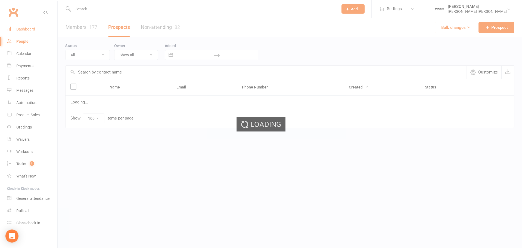
click at [27, 30] on div "Dashboard" at bounding box center [25, 29] width 19 height 4
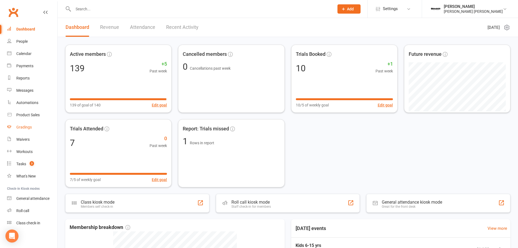
click at [25, 130] on link "Gradings" at bounding box center [32, 127] width 50 height 12
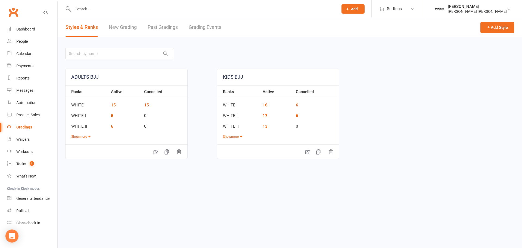
click at [131, 27] on link "New Grading" at bounding box center [123, 27] width 28 height 19
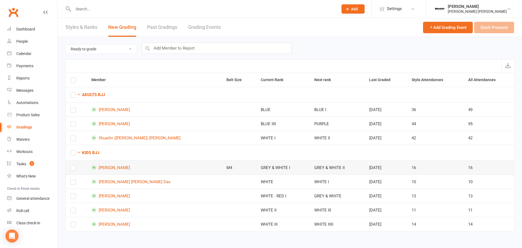
click at [73, 169] on label at bounding box center [72, 169] width 5 height 0
click at [73, 165] on input "checkbox" at bounding box center [72, 165] width 5 height 0
click at [491, 30] on button "Quick Promote" at bounding box center [494, 27] width 40 height 11
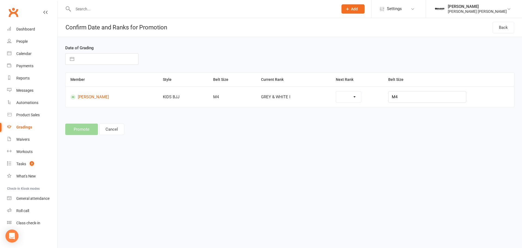
select select "37276"
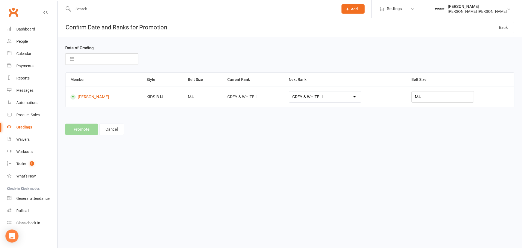
click at [104, 58] on input "text" at bounding box center [107, 59] width 61 height 11
select select "7"
select select "2025"
select select "8"
select select "2025"
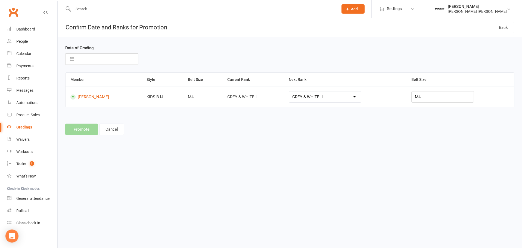
select select "9"
select select "2025"
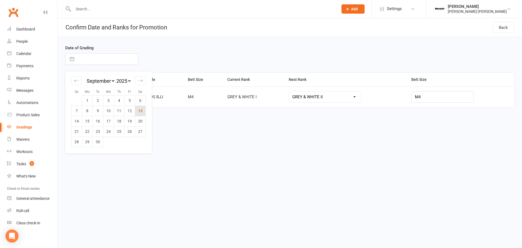
click at [143, 110] on td "13" at bounding box center [140, 111] width 11 height 10
type input "[DATE]"
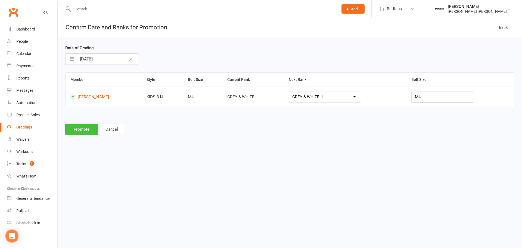
click at [82, 128] on button "Promote" at bounding box center [81, 128] width 33 height 11
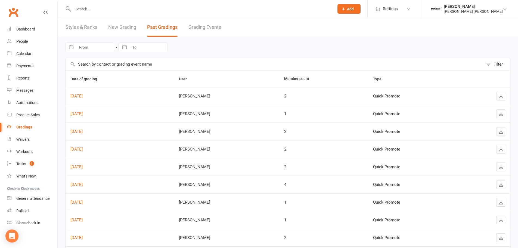
click at [141, 30] on div "Styles & Ranks New Grading Past Gradings Grading Events" at bounding box center [143, 27] width 171 height 19
click at [129, 32] on link "New Grading" at bounding box center [122, 27] width 28 height 19
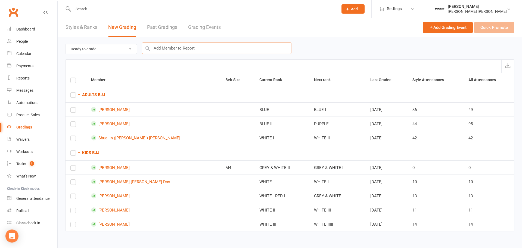
click at [176, 49] on input "text" at bounding box center [217, 47] width 150 height 11
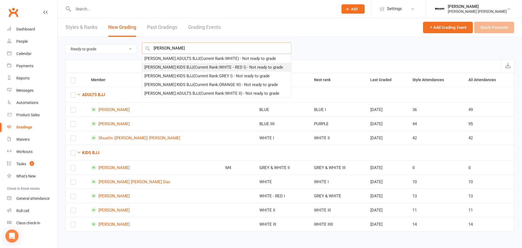
type input "Flynn"
click at [190, 67] on div "Flynn Murray : KIDS BJJ (Current Rank: WHITE - RED I ) - Not ready to grade" at bounding box center [213, 67] width 139 height 7
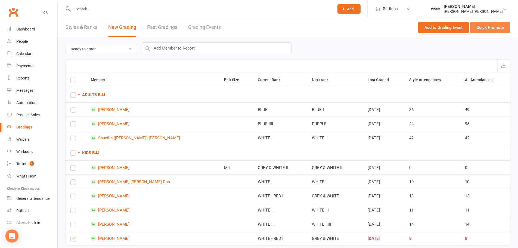
click at [497, 29] on button "Quick Promote" at bounding box center [490, 27] width 40 height 11
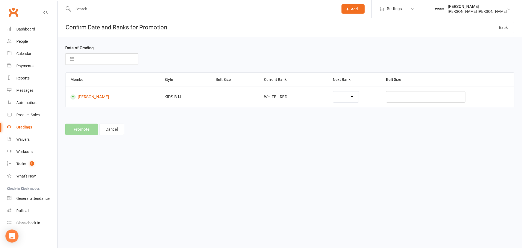
select select "7"
select select "2025"
select select "8"
select select "2025"
select select "9"
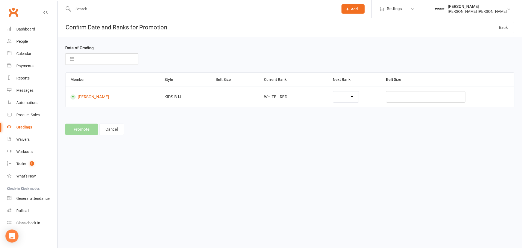
select select "2025"
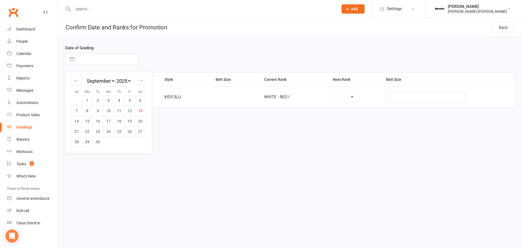
click at [116, 56] on input "text" at bounding box center [107, 59] width 61 height 11
select select "37274"
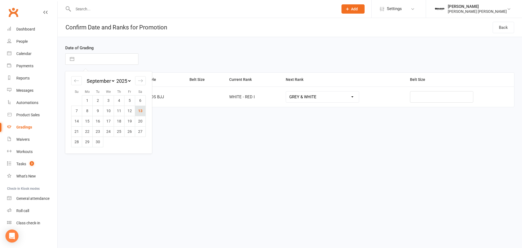
click at [140, 109] on td "13" at bounding box center [140, 111] width 11 height 10
type input "[DATE]"
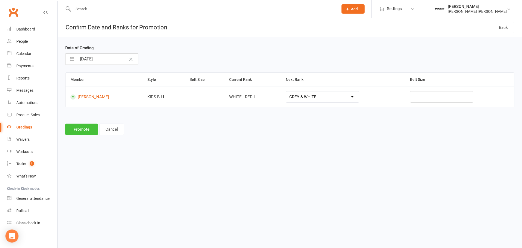
click at [85, 128] on button "Promote" at bounding box center [81, 128] width 33 height 11
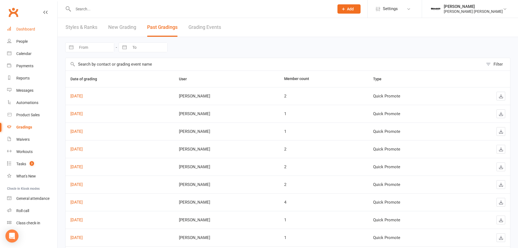
click at [27, 28] on div "Dashboard" at bounding box center [25, 29] width 19 height 4
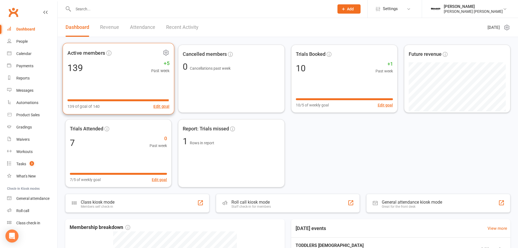
click at [106, 69] on div "139 +5 Past week" at bounding box center [118, 67] width 102 height 12
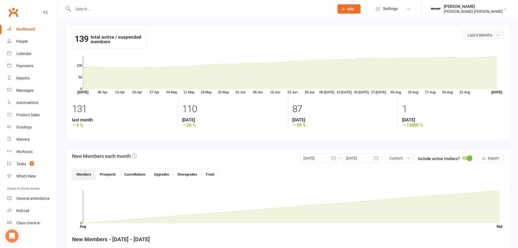
click at [491, 32] on button "Last 6 Months" at bounding box center [483, 35] width 41 height 10
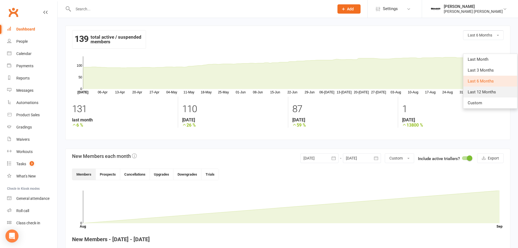
click at [472, 92] on span "Last 12 Months" at bounding box center [482, 91] width 28 height 5
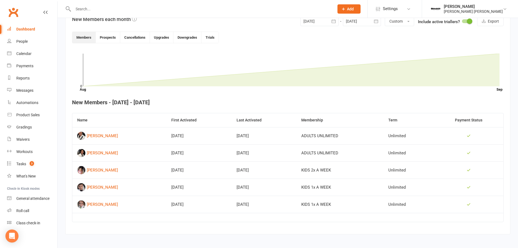
scroll to position [140, 0]
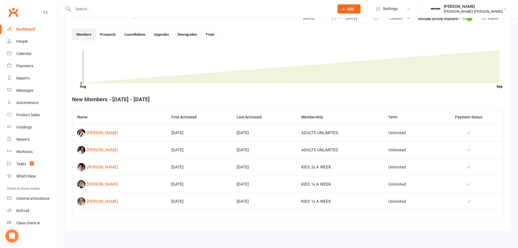
click at [28, 32] on link "Dashboard" at bounding box center [32, 29] width 50 height 12
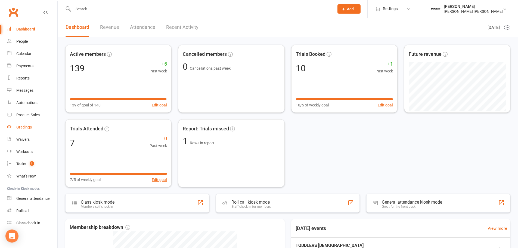
click at [23, 130] on link "Gradings" at bounding box center [32, 127] width 50 height 12
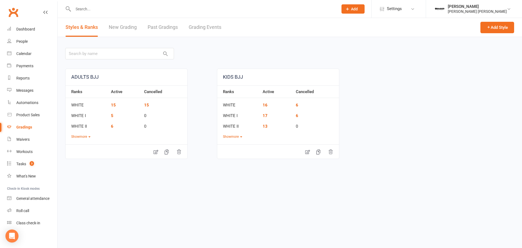
click at [116, 24] on link "New Grading" at bounding box center [123, 27] width 28 height 19
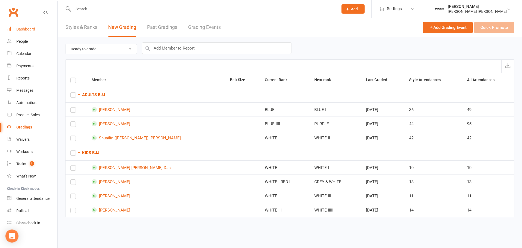
click at [30, 28] on div "Dashboard" at bounding box center [25, 29] width 19 height 4
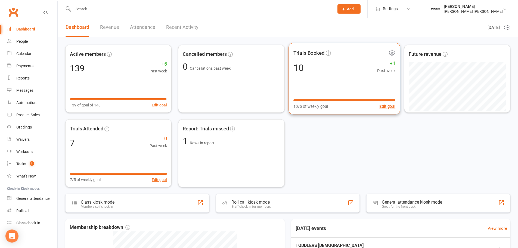
click at [337, 74] on div "Trials Booked 10 +1 Past week 10/5 of weekly goal Edit goal" at bounding box center [345, 79] width 112 height 72
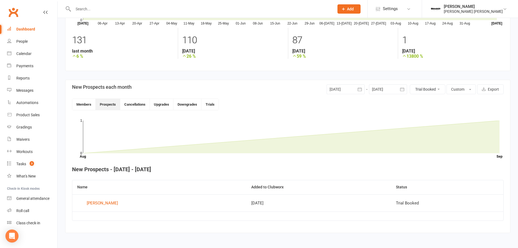
scroll to position [70, 0]
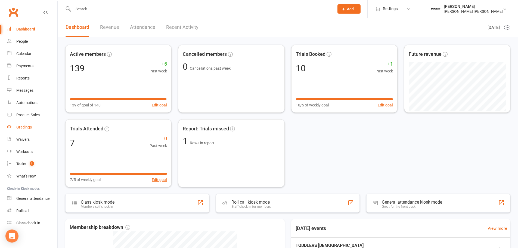
click at [20, 126] on div "Gradings" at bounding box center [24, 127] width 16 height 4
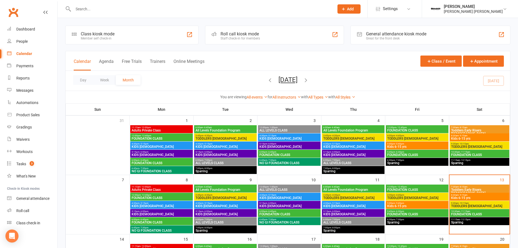
click at [464, 205] on span "TODDLERS [DEMOGRAPHIC_DATA]" at bounding box center [479, 205] width 57 height 3
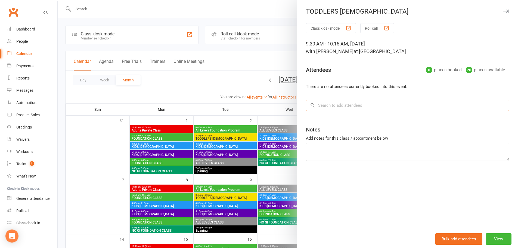
click at [324, 104] on input "search" at bounding box center [407, 105] width 203 height 11
type input "r"
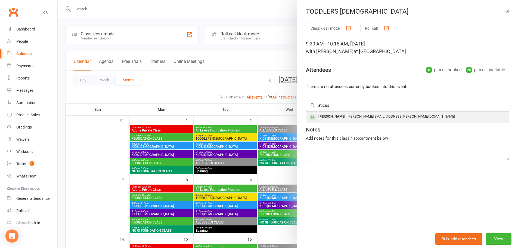
type input "aticus"
click at [337, 120] on div "[PERSON_NAME]" at bounding box center [331, 117] width 31 height 8
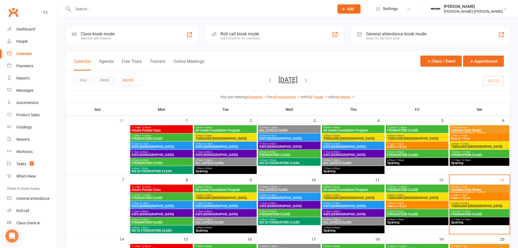
click at [477, 206] on span "TODDLERS [DEMOGRAPHIC_DATA]" at bounding box center [479, 205] width 57 height 3
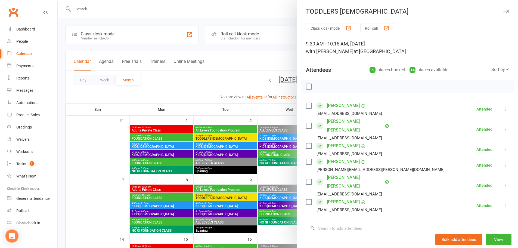
click at [417, 197] on li "[PERSON_NAME] [EMAIL_ADDRESS][DOMAIN_NAME] Attended More info Remove [PERSON_NA…" at bounding box center [407, 205] width 203 height 16
click at [411, 222] on input "search" at bounding box center [407, 227] width 203 height 11
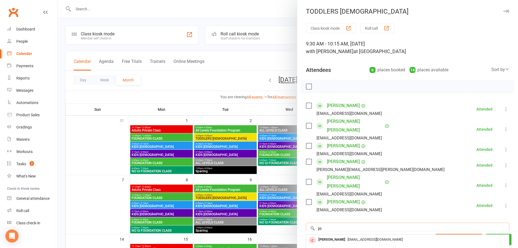
type input "jor"
type input "t"
type input "[PERSON_NAME]"
click at [348, 237] on span "[PERSON_NAME][EMAIL_ADDRESS][PERSON_NAME][DOMAIN_NAME]" at bounding box center [401, 239] width 107 height 4
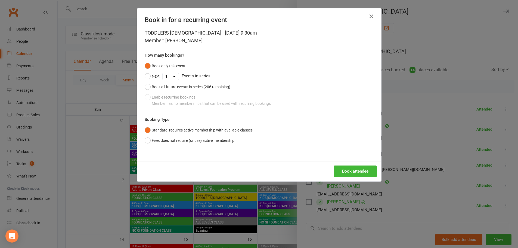
click at [354, 177] on div "Book attendee" at bounding box center [259, 171] width 244 height 20
click at [357, 172] on button "Book attendee" at bounding box center [355, 170] width 43 height 11
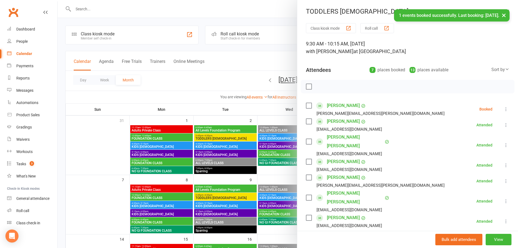
click at [503, 109] on icon at bounding box center [505, 108] width 5 height 5
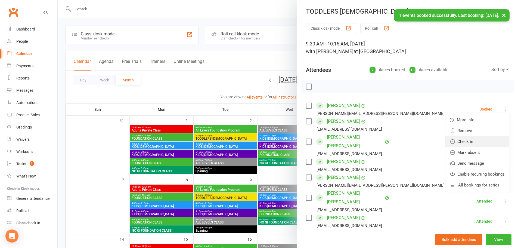
click at [477, 141] on link "Check in" at bounding box center [478, 141] width 64 height 11
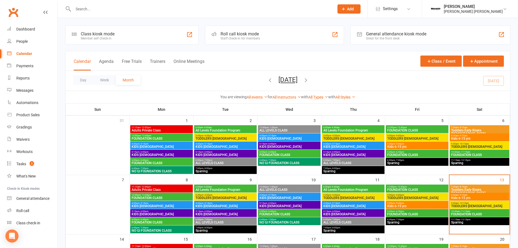
click at [469, 196] on span "Kids 6-15 yrs" at bounding box center [479, 197] width 57 height 3
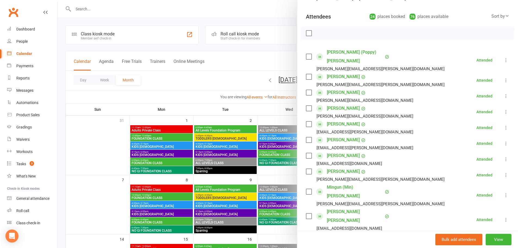
scroll to position [54, 0]
drag, startPoint x: 93, startPoint y: 163, endPoint x: 97, endPoint y: 163, distance: 4.4
click at [93, 163] on div at bounding box center [288, 124] width 460 height 248
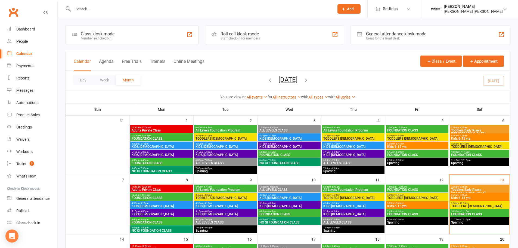
click at [470, 205] on span "TODDLERS [DEMOGRAPHIC_DATA]" at bounding box center [479, 205] width 57 height 3
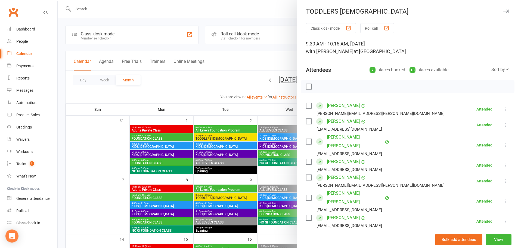
click at [320, 238] on input "search" at bounding box center [407, 243] width 203 height 11
type input "harlow"
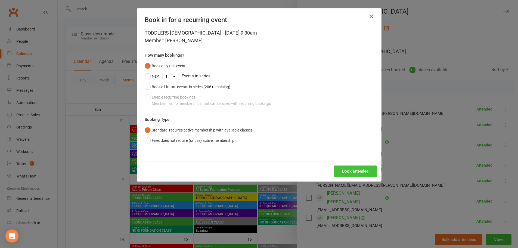
click at [368, 168] on button "Book attendee" at bounding box center [355, 170] width 43 height 11
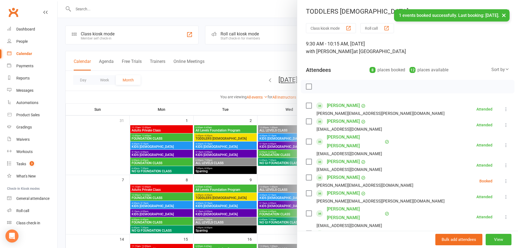
click at [345, 238] on div "[EMAIL_ADDRESS][DOMAIN_NAME]" at bounding box center [350, 241] width 66 height 7
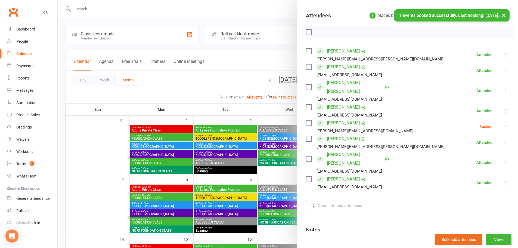
click at [349, 200] on input "search" at bounding box center [407, 205] width 203 height 11
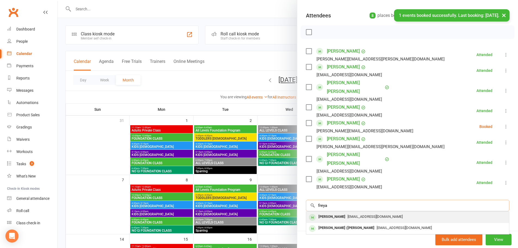
type input "freya"
click at [356, 214] on span "[EMAIL_ADDRESS][DOMAIN_NAME]" at bounding box center [375, 216] width 55 height 4
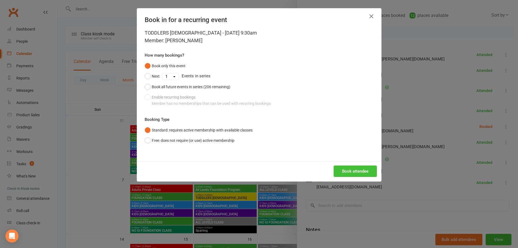
click at [366, 170] on button "Book attendee" at bounding box center [355, 170] width 43 height 11
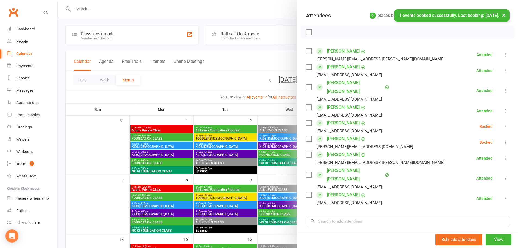
click at [503, 124] on icon at bounding box center [505, 126] width 5 height 5
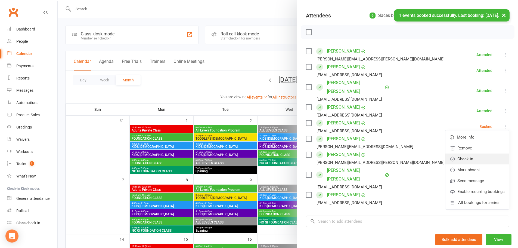
drag, startPoint x: 478, startPoint y: 149, endPoint x: 481, endPoint y: 145, distance: 4.4
click at [478, 153] on link "Check in" at bounding box center [478, 158] width 64 height 11
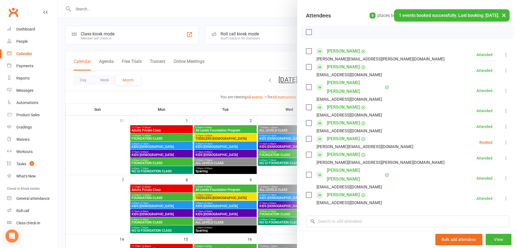
click at [503, 140] on icon at bounding box center [505, 142] width 5 height 5
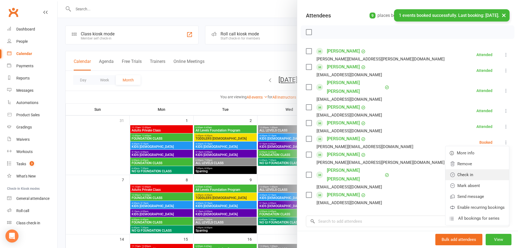
click at [468, 169] on link "Check in" at bounding box center [478, 174] width 64 height 11
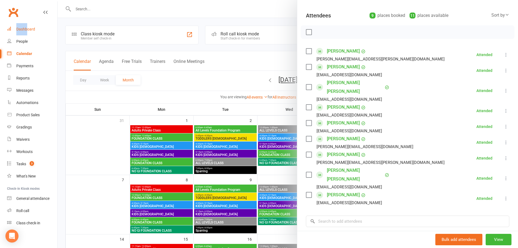
click at [27, 24] on nav "Clubworx Dashboard People Calendar Payments Reports Messages Automations Produc…" at bounding box center [29, 125] width 58 height 248
click at [28, 29] on div "Dashboard" at bounding box center [25, 29] width 19 height 4
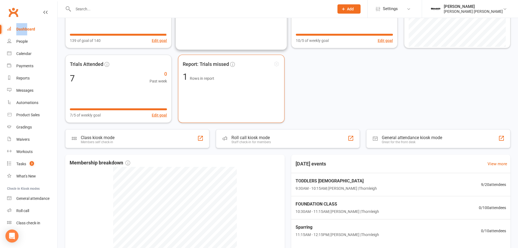
scroll to position [82, 0]
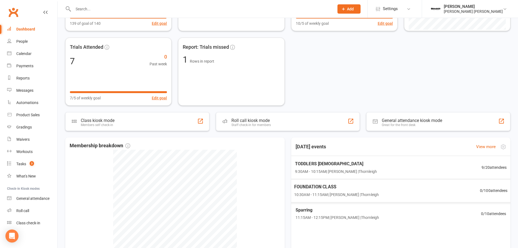
click at [493, 163] on div "TODDLERS [DEMOGRAPHIC_DATA] 9:30AM - 10:15AM | [PERSON_NAME] | [GEOGRAPHIC_DATA…" at bounding box center [401, 167] width 225 height 23
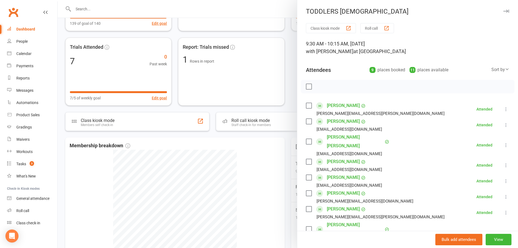
click at [338, 189] on link "[PERSON_NAME]" at bounding box center [343, 193] width 33 height 9
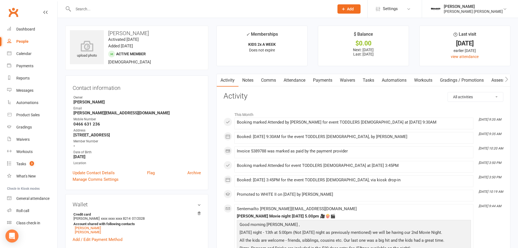
scroll to position [54, 0]
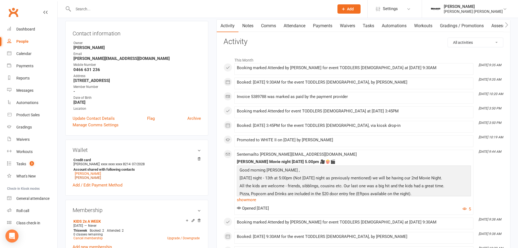
click at [85, 178] on link "[PERSON_NAME]" at bounding box center [88, 177] width 26 height 4
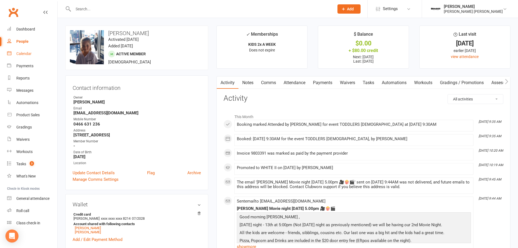
click at [30, 57] on link "Calendar" at bounding box center [32, 54] width 50 height 12
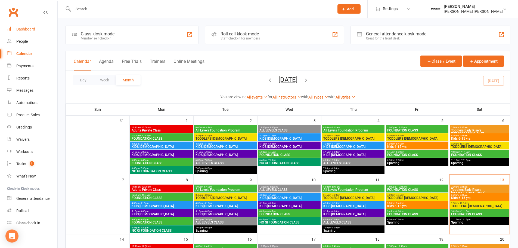
click at [32, 26] on link "Dashboard" at bounding box center [32, 29] width 50 height 12
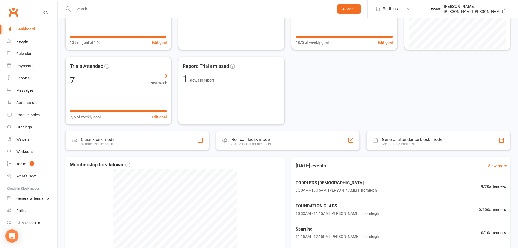
scroll to position [109, 0]
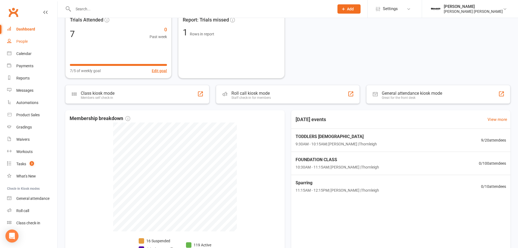
click at [22, 39] on link "People" at bounding box center [32, 41] width 50 height 12
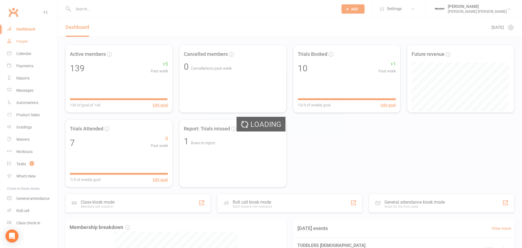
select select "100"
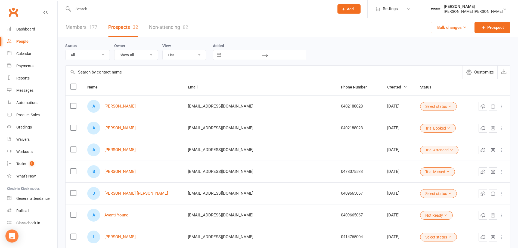
click at [447, 126] on icon at bounding box center [449, 128] width 4 height 4
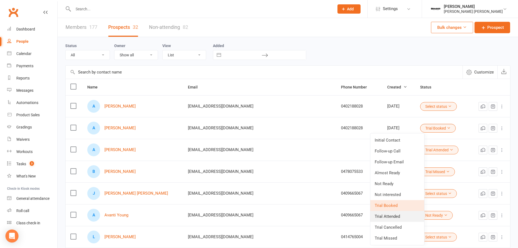
click at [387, 221] on link "Trial Attended" at bounding box center [397, 216] width 54 height 11
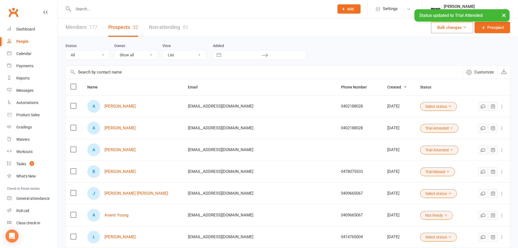
click at [450, 128] on icon at bounding box center [452, 128] width 4 height 4
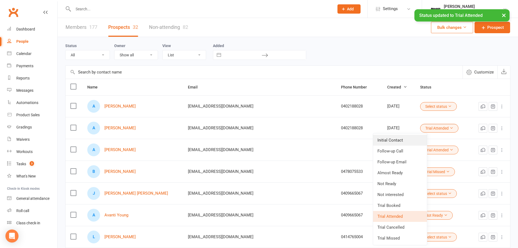
click at [409, 142] on link "Initial Contact" at bounding box center [400, 140] width 54 height 11
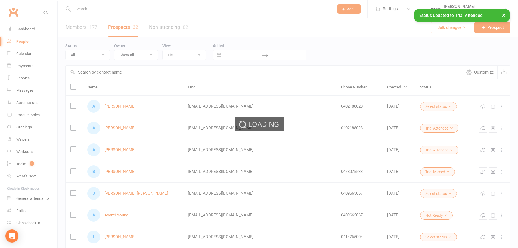
click at [414, 105] on div "Loading" at bounding box center [259, 124] width 518 height 248
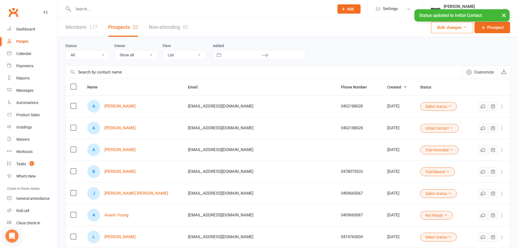
click at [420, 110] on button "Select status" at bounding box center [438, 106] width 37 height 9
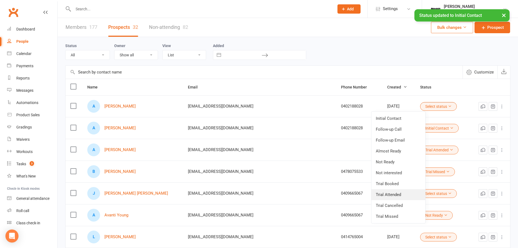
click at [395, 195] on link "Trial Attended" at bounding box center [399, 194] width 54 height 11
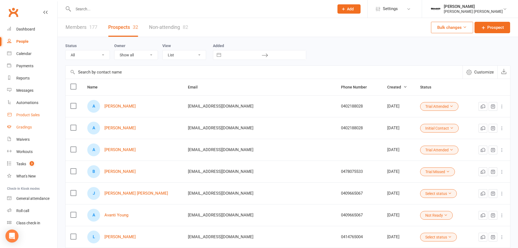
click at [30, 121] on ul "Dashboard People Calendar Payments Reports Messages Automations Product Sales G…" at bounding box center [28, 126] width 57 height 206
click at [26, 127] on div "Gradings" at bounding box center [24, 127] width 16 height 4
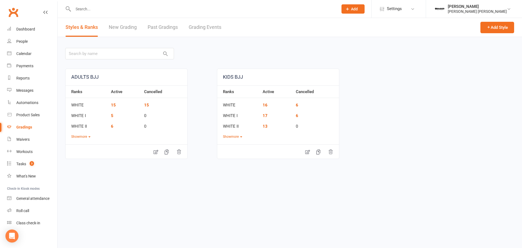
click at [123, 22] on link "New Grading" at bounding box center [123, 27] width 28 height 19
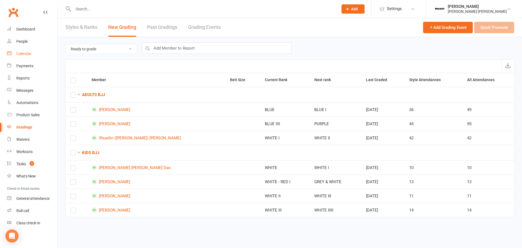
click at [31, 51] on link "Calendar" at bounding box center [32, 54] width 50 height 12
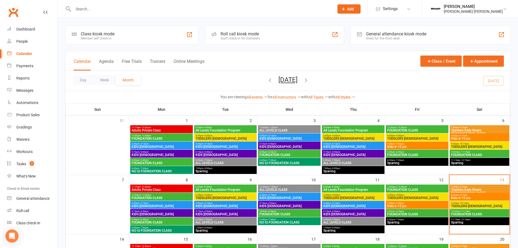
click at [473, 205] on span "TODDLERS 3 TO 5 YO" at bounding box center [479, 205] width 57 height 3
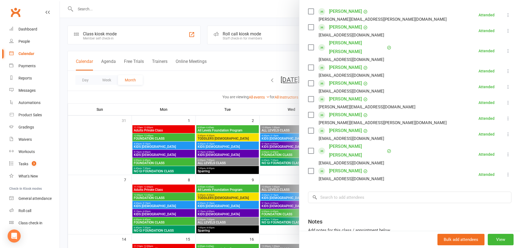
scroll to position [54, 0]
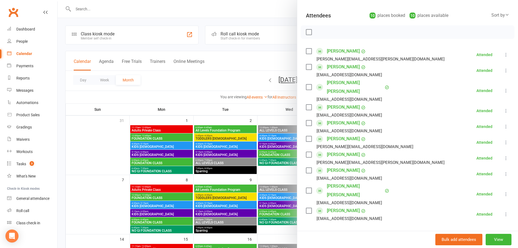
drag, startPoint x: 351, startPoint y: 219, endPoint x: 366, endPoint y: 216, distance: 15.9
click at [351, 231] on input "search" at bounding box center [407, 236] width 203 height 11
click at [428, 231] on input "theo" at bounding box center [407, 236] width 203 height 11
type input "theo"
click at [429, 244] on div "rebecca.thangasamy@gmail.com" at bounding box center [407, 248] width 199 height 8
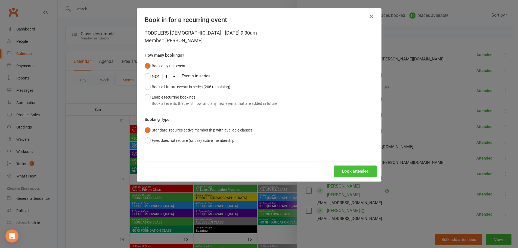
click at [360, 169] on button "Book attendee" at bounding box center [355, 170] width 43 height 11
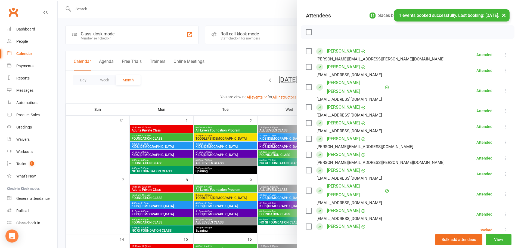
click at [503, 227] on icon at bounding box center [505, 229] width 5 height 5
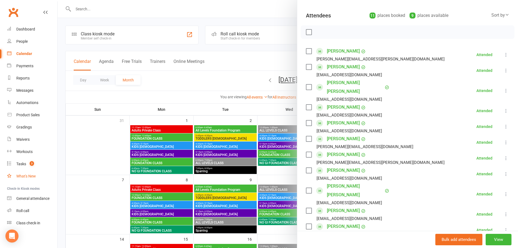
click at [24, 173] on link "What's New" at bounding box center [32, 176] width 50 height 12
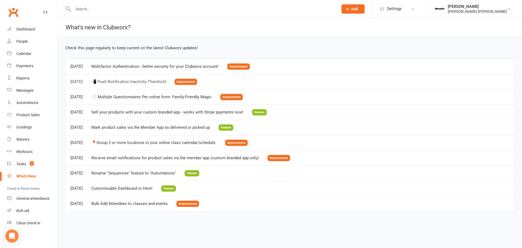
click at [135, 82] on div "📲 Push Notification Inactivity Threshold" at bounding box center [128, 81] width 75 height 5
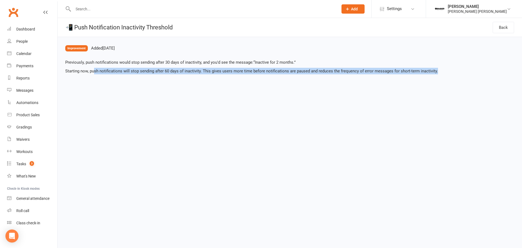
drag, startPoint x: 94, startPoint y: 70, endPoint x: 435, endPoint y: 87, distance: 340.9
click at [446, 76] on div "Improvement Added Jul 17, 2025 Previously, push notifications would stop sendin…" at bounding box center [290, 56] width 465 height 39
click at [23, 27] on div "Dashboard" at bounding box center [25, 29] width 19 height 4
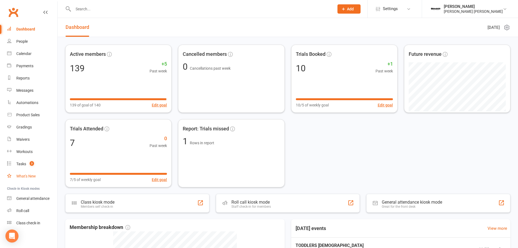
click at [19, 179] on link "What's New" at bounding box center [32, 176] width 50 height 12
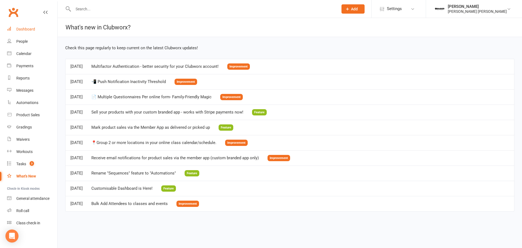
click at [22, 30] on div "Dashboard" at bounding box center [25, 29] width 19 height 4
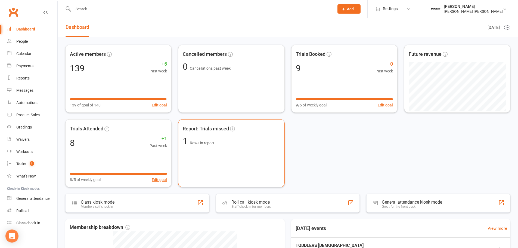
click at [246, 153] on div "Report: Trials missed 1 Rows in report" at bounding box center [231, 153] width 106 height 68
click at [37, 42] on link "People" at bounding box center [32, 41] width 50 height 12
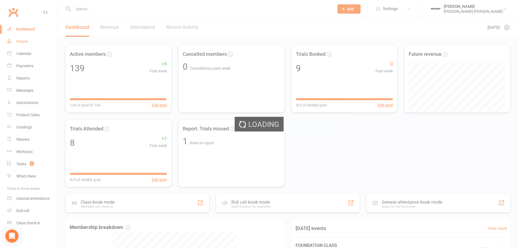
select select "100"
